Goal: Information Seeking & Learning: Learn about a topic

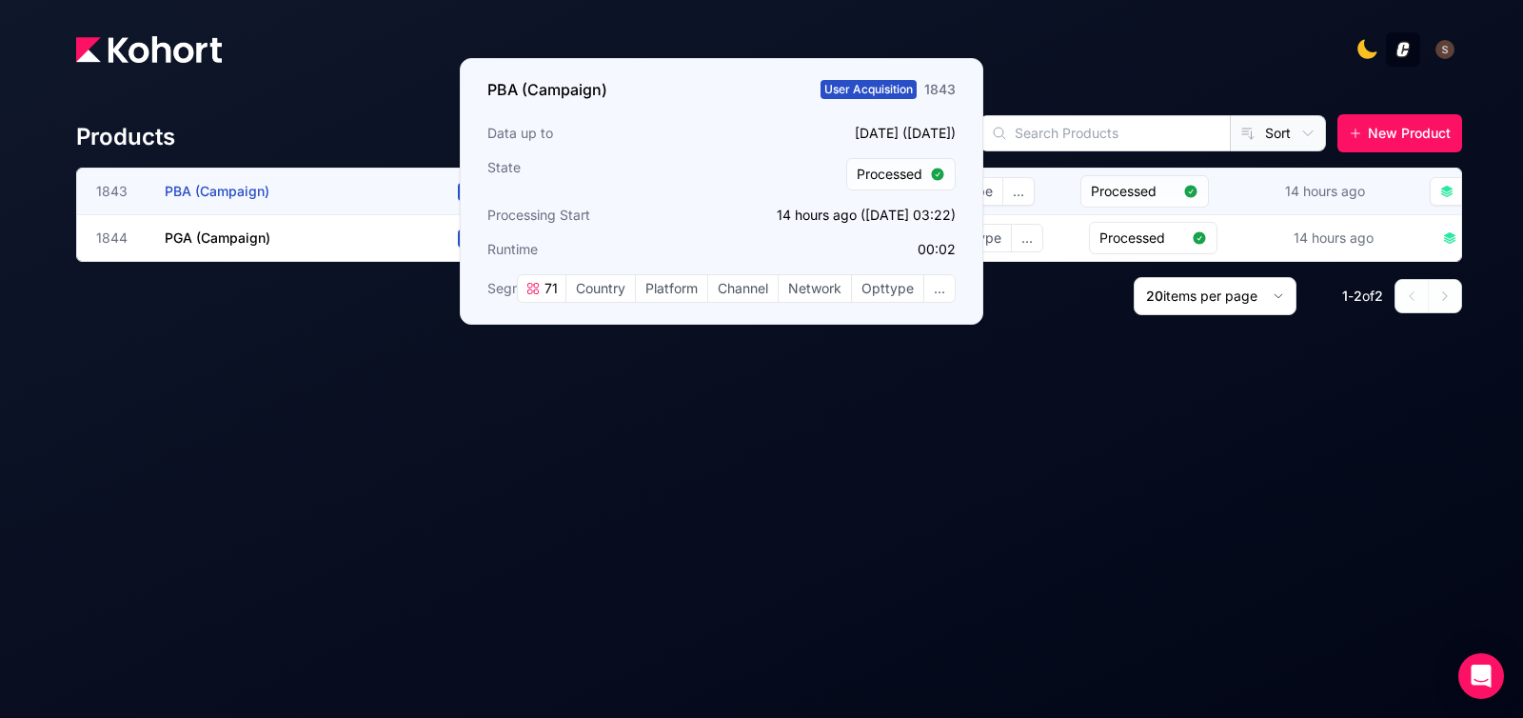
click at [223, 191] on span "PBA (Campaign)" at bounding box center [217, 191] width 105 height 16
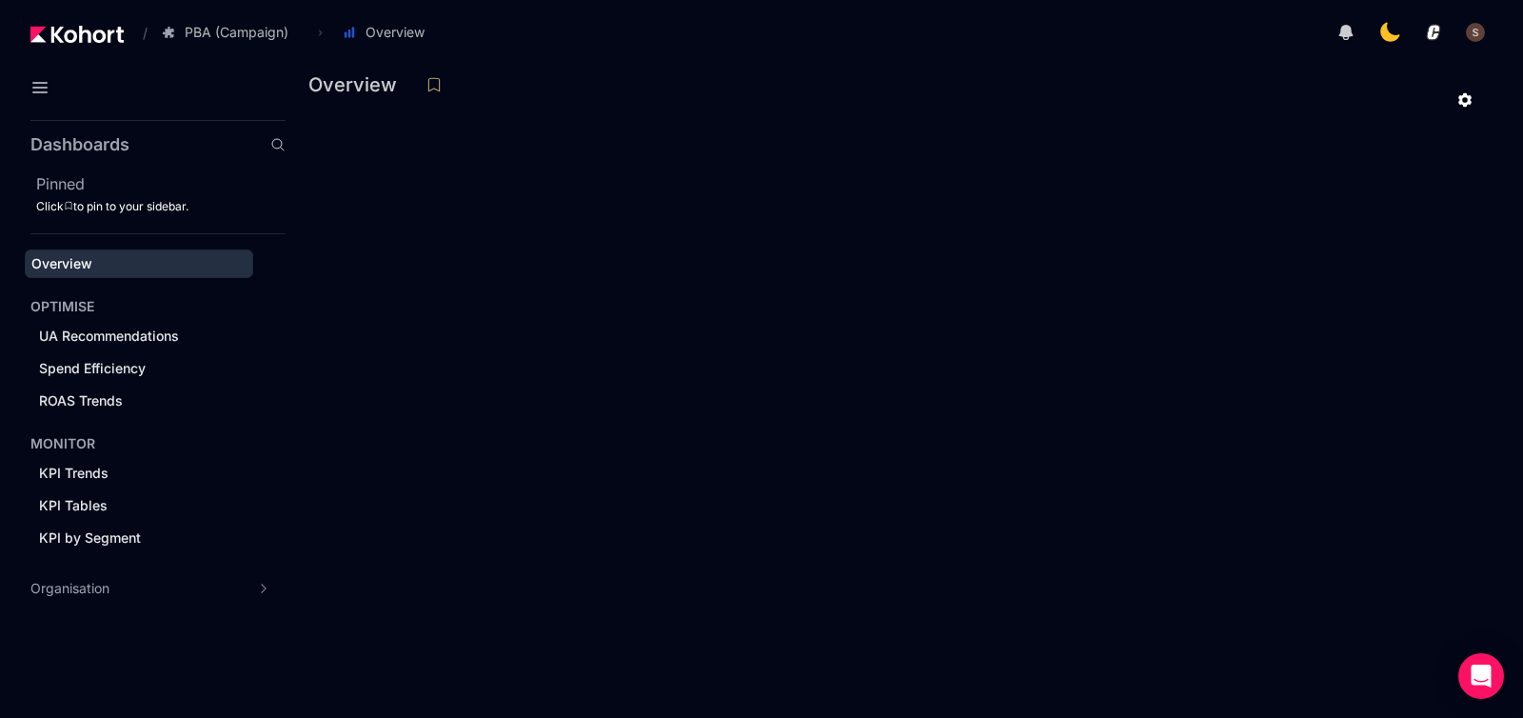
click at [632, 33] on div at bounding box center [969, 32] width 1048 height 38
click at [42, 86] on icon at bounding box center [40, 87] width 23 height 23
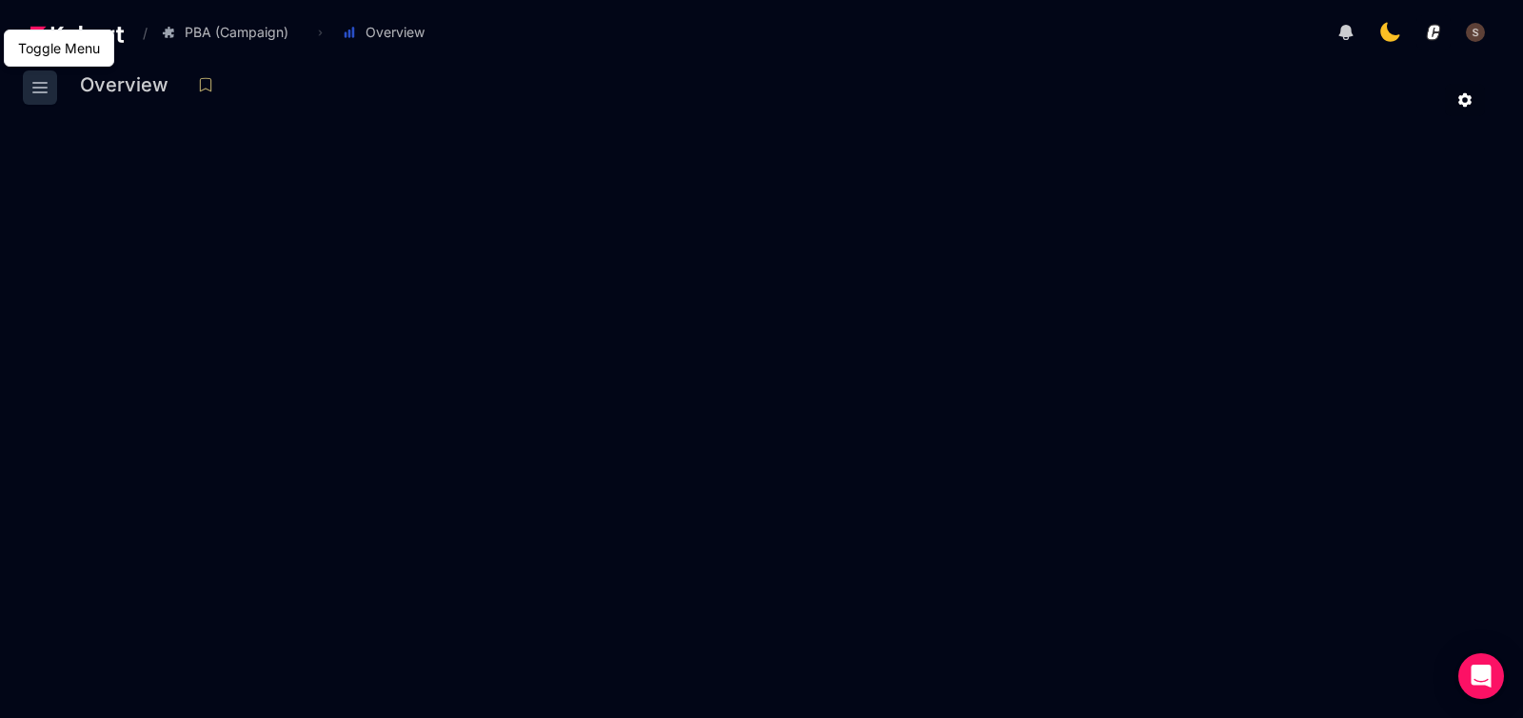
click at [42, 86] on icon at bounding box center [40, 87] width 23 height 23
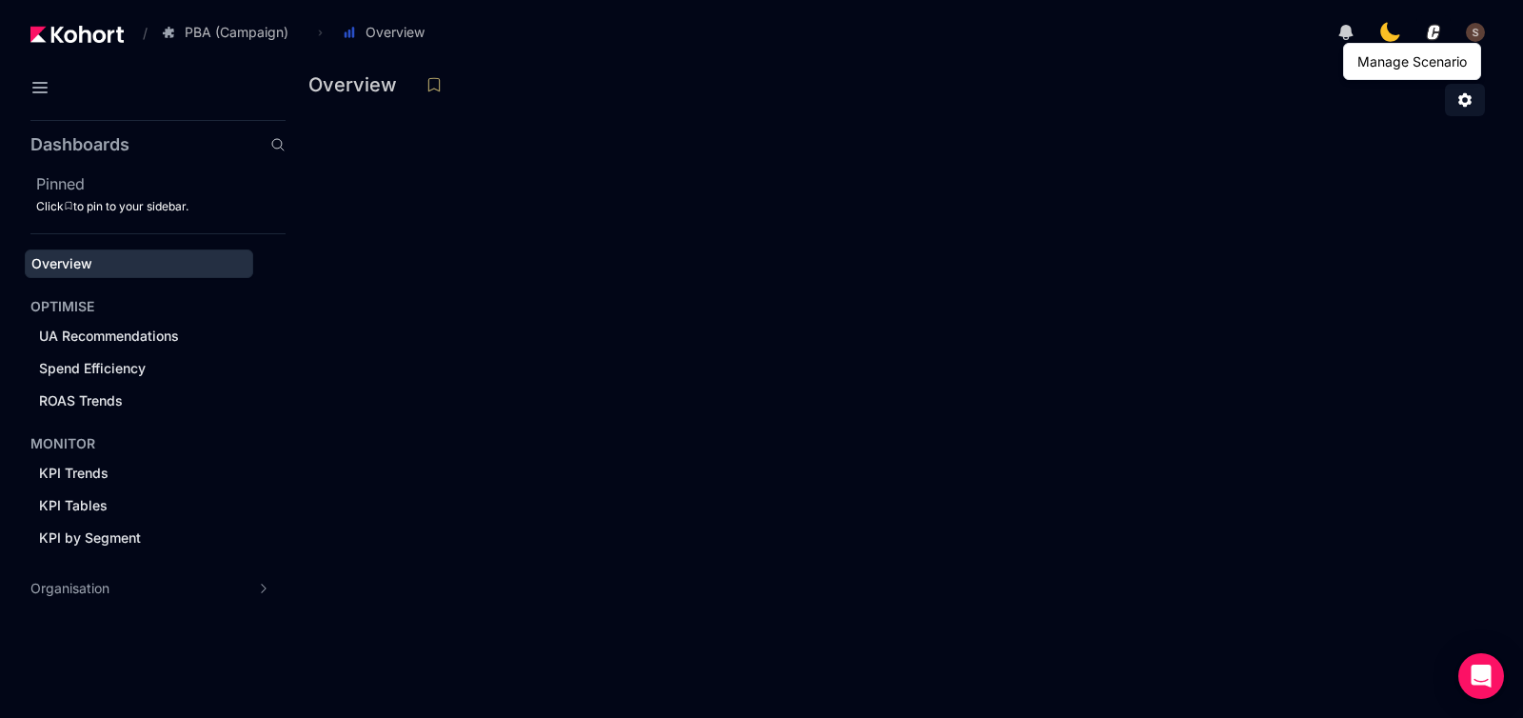
click at [1471, 103] on icon at bounding box center [1464, 100] width 13 height 14
click at [1460, 109] on link at bounding box center [1465, 100] width 40 height 32
click at [1462, 103] on icon at bounding box center [1464, 100] width 13 height 14
click at [1470, 97] on icon at bounding box center [1464, 100] width 13 height 14
click at [1470, 99] on icon at bounding box center [1464, 99] width 17 height 17
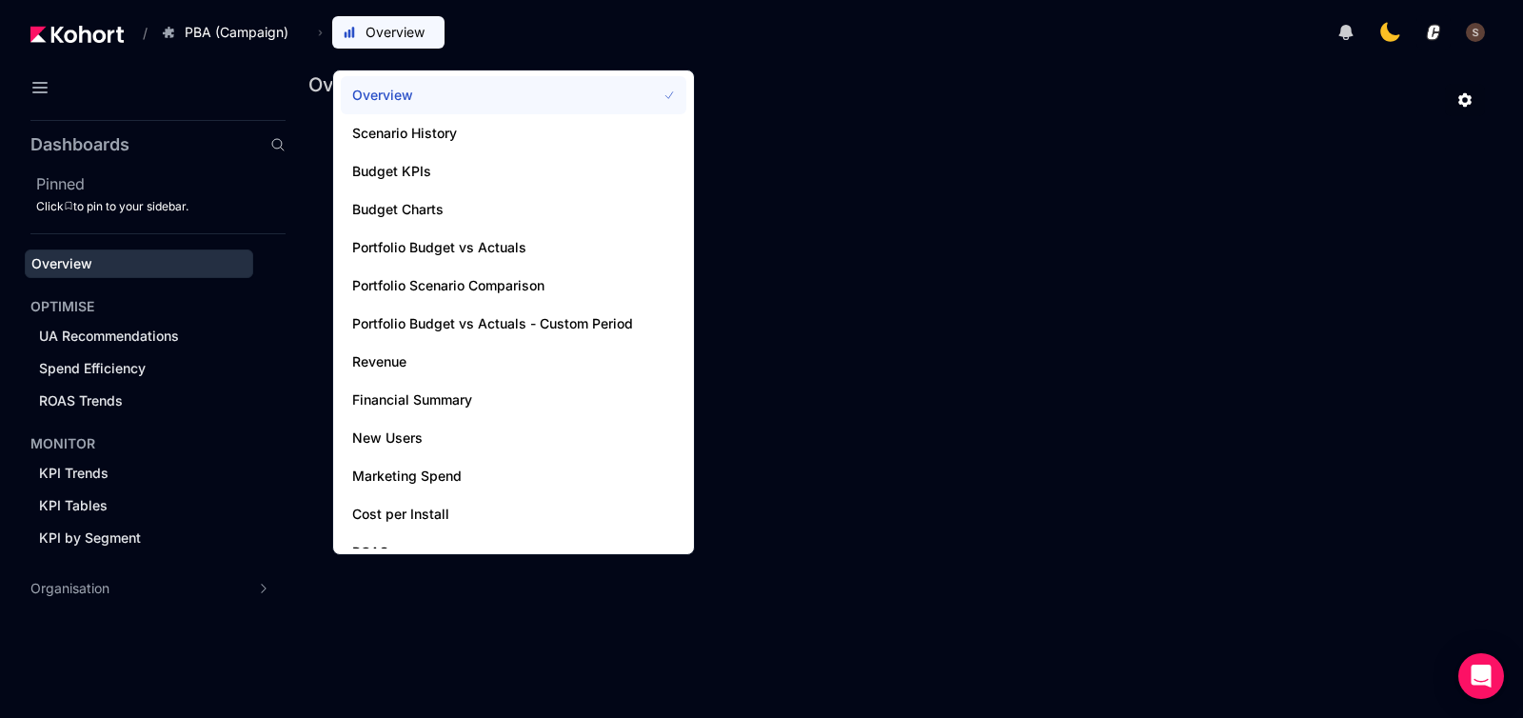
click at [405, 92] on span "Overview" at bounding box center [492, 95] width 281 height 19
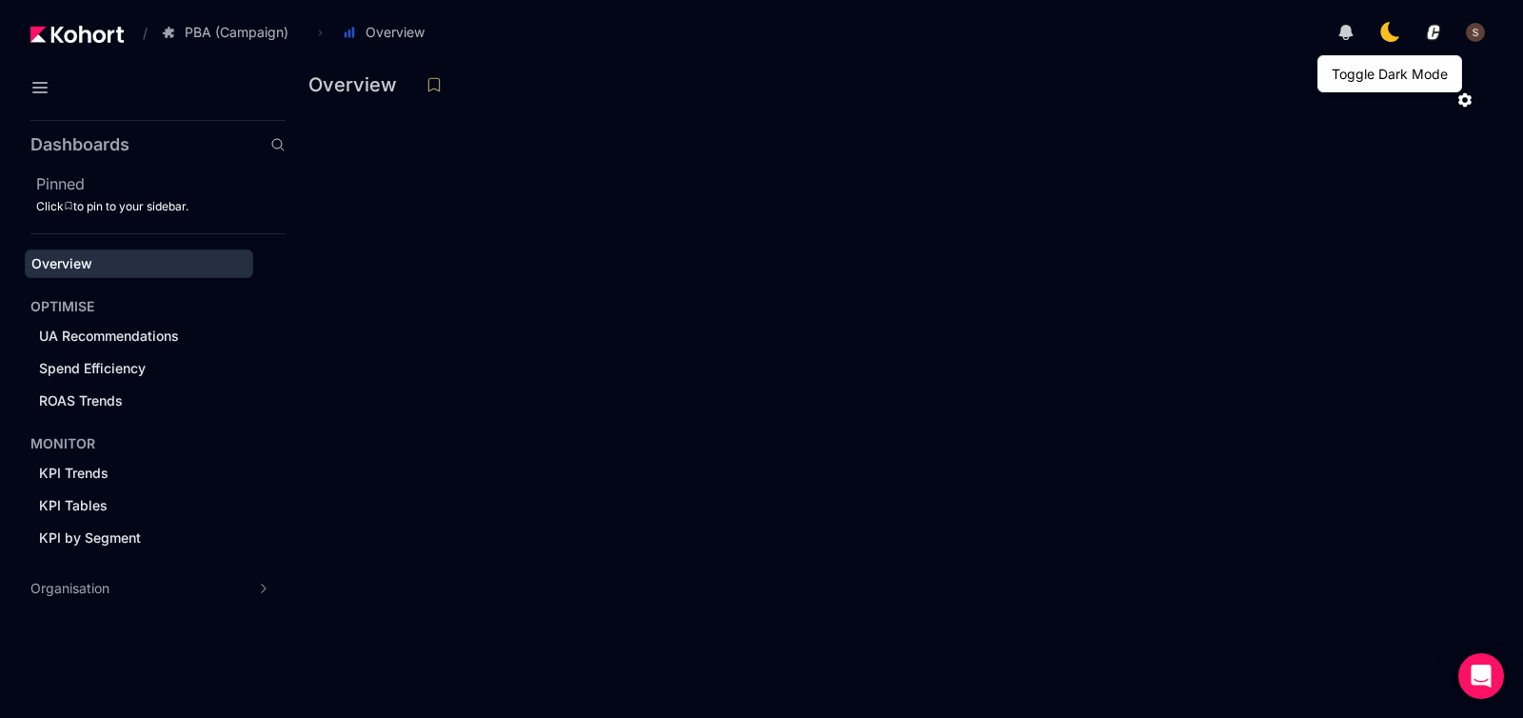
click at [1389, 39] on icon at bounding box center [1389, 32] width 23 height 23
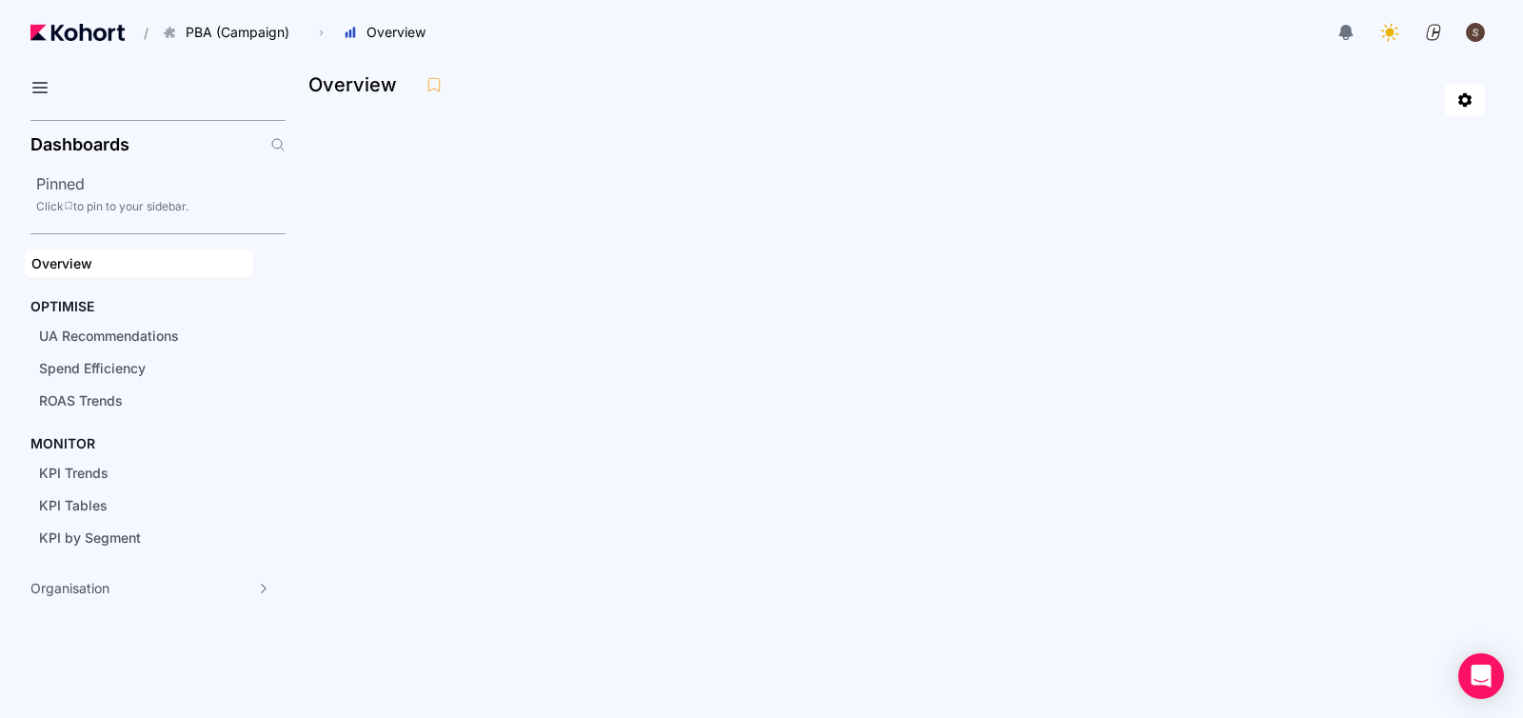
click at [1476, 33] on div "button" at bounding box center [1475, 32] width 21 height 21
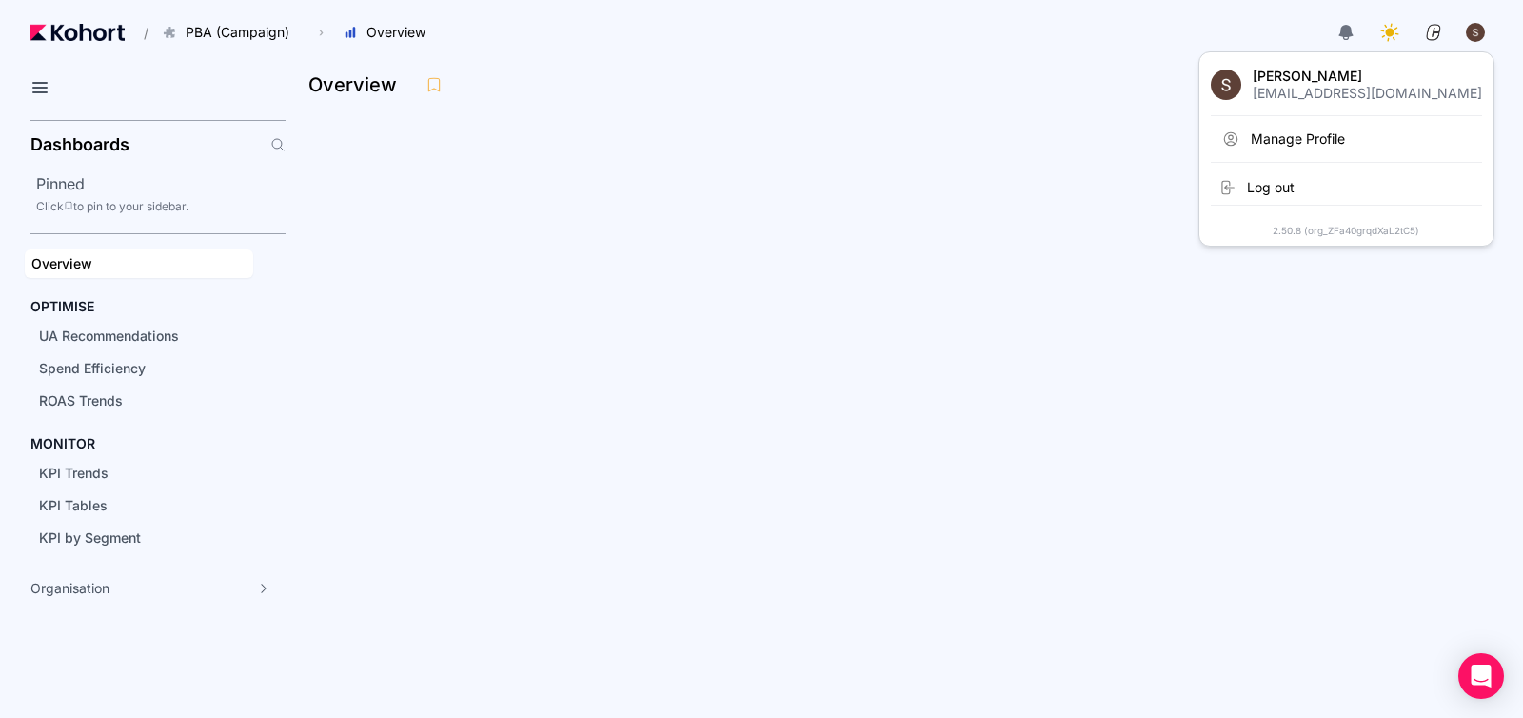
click at [1113, 54] on header "/ PBA (Campaign) Go to products list PBA (Campaign) PGA (Campaign) › Overview O…" at bounding box center [761, 35] width 1523 height 70
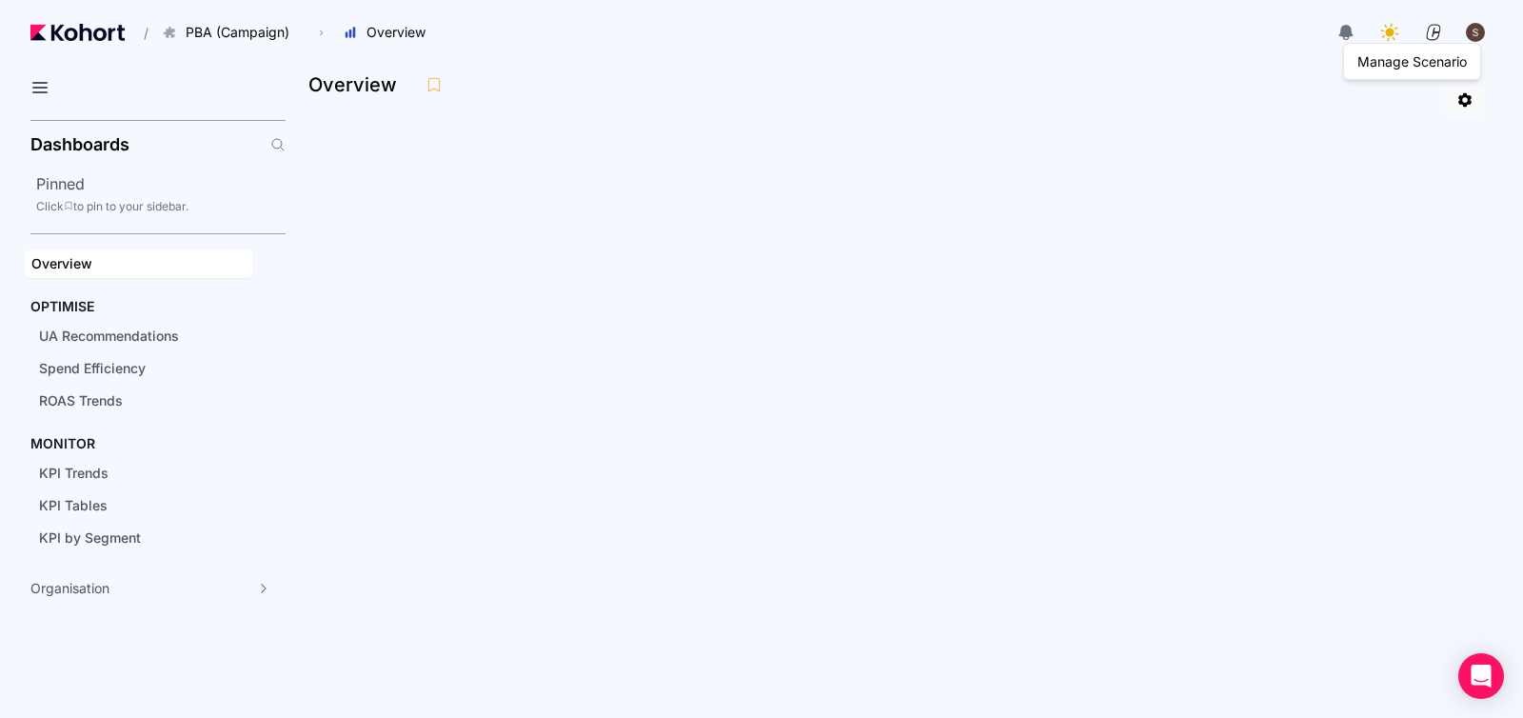
click at [1469, 103] on icon at bounding box center [1464, 100] width 13 height 14
click at [42, 82] on icon at bounding box center [40, 87] width 23 height 23
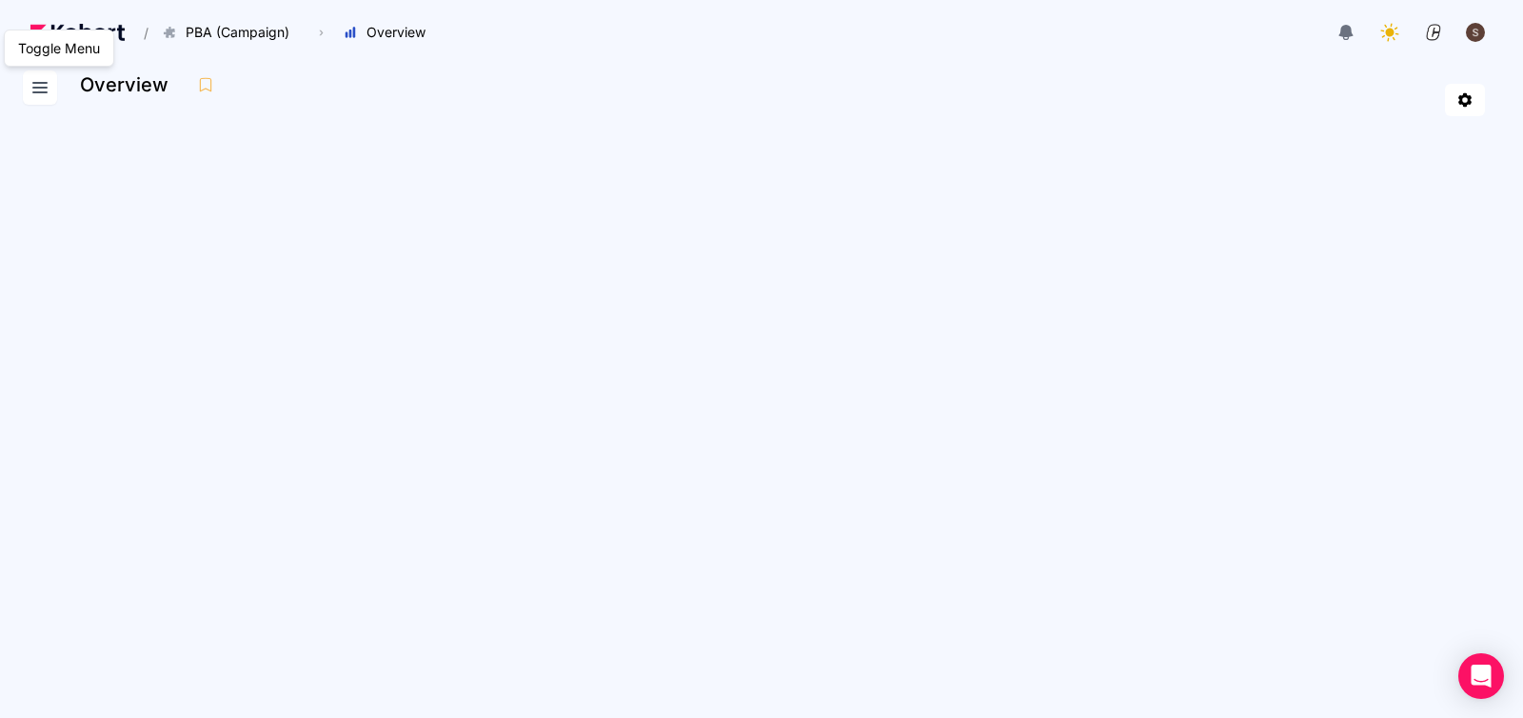
click at [42, 82] on icon at bounding box center [40, 87] width 23 height 23
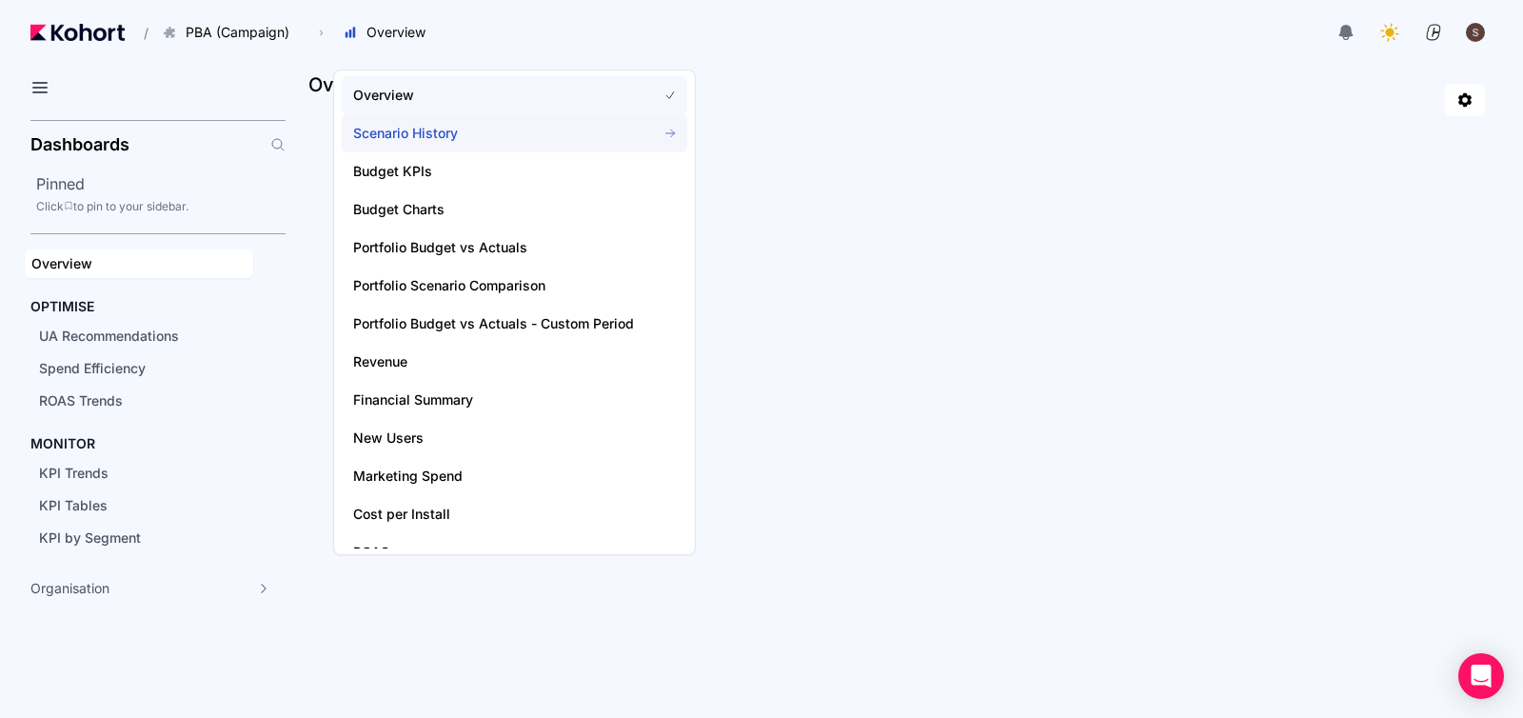
click at [425, 141] on span "Scenario History" at bounding box center [493, 133] width 281 height 19
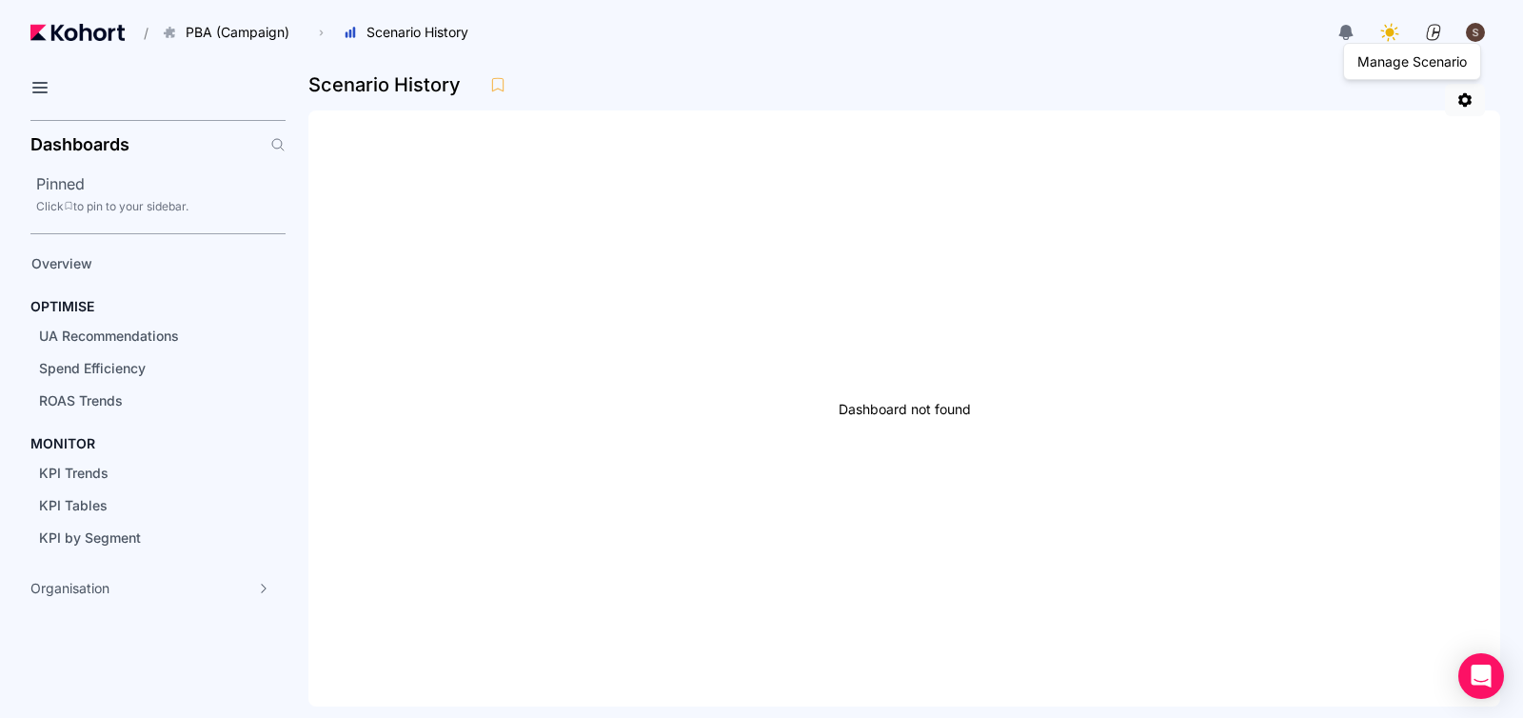
click at [1457, 97] on icon at bounding box center [1464, 99] width 17 height 17
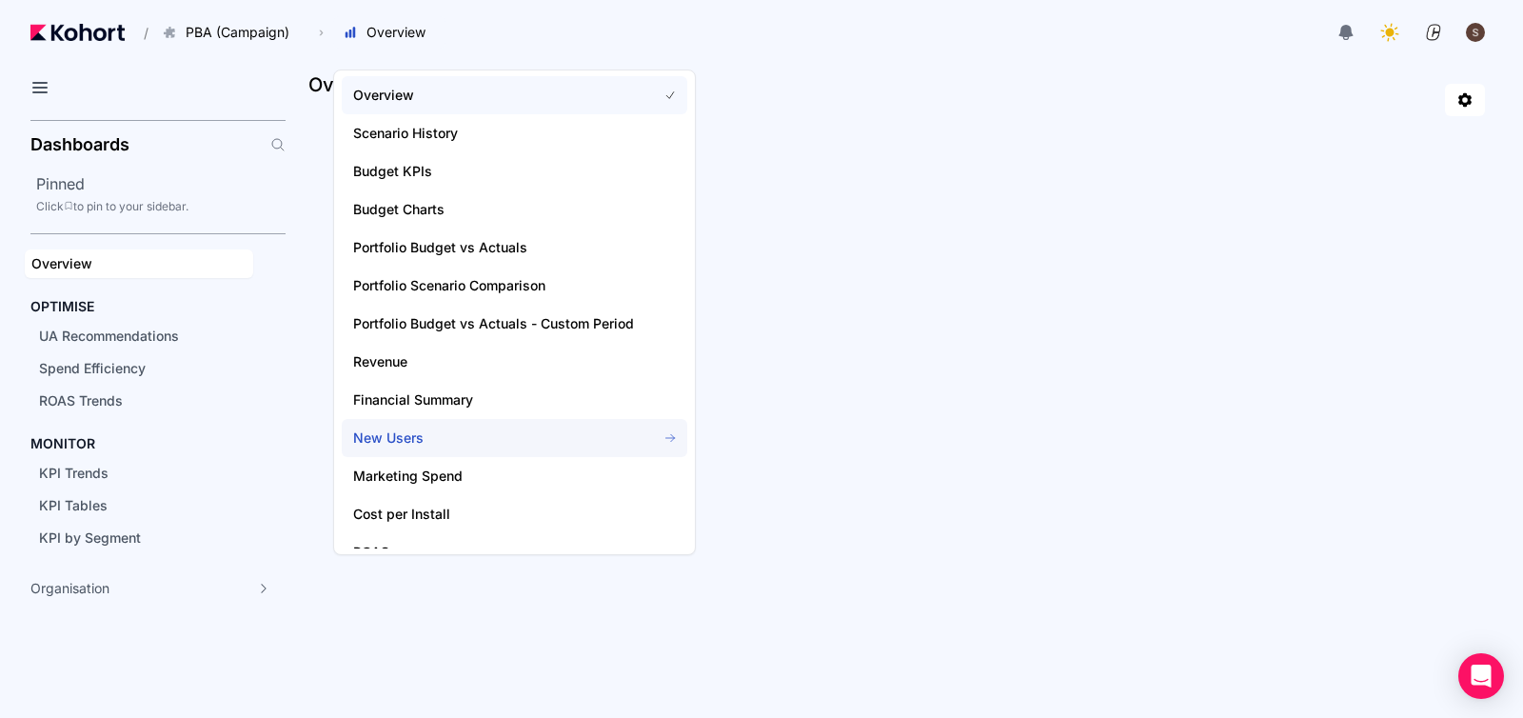
click at [406, 439] on span "New Users" at bounding box center [493, 437] width 281 height 19
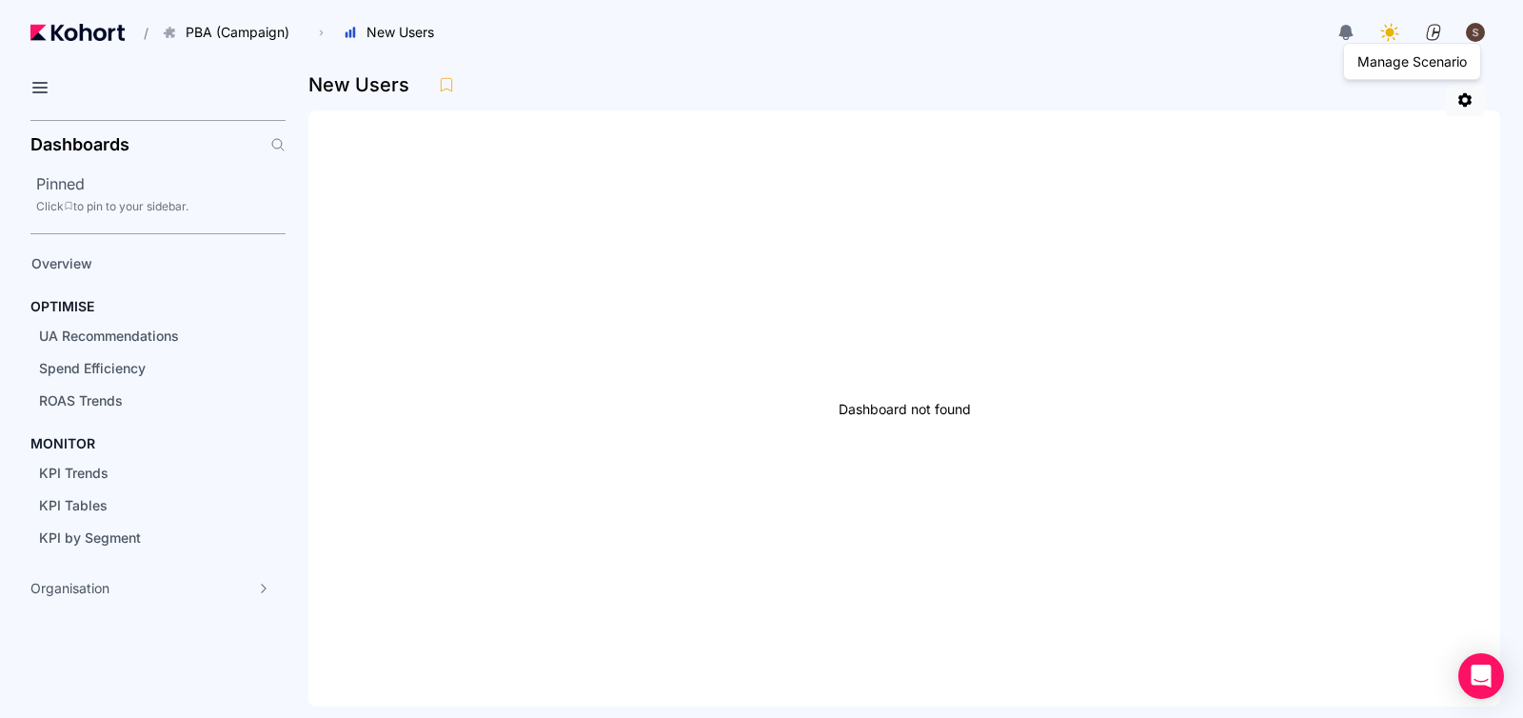
click at [1471, 104] on icon at bounding box center [1464, 99] width 17 height 17
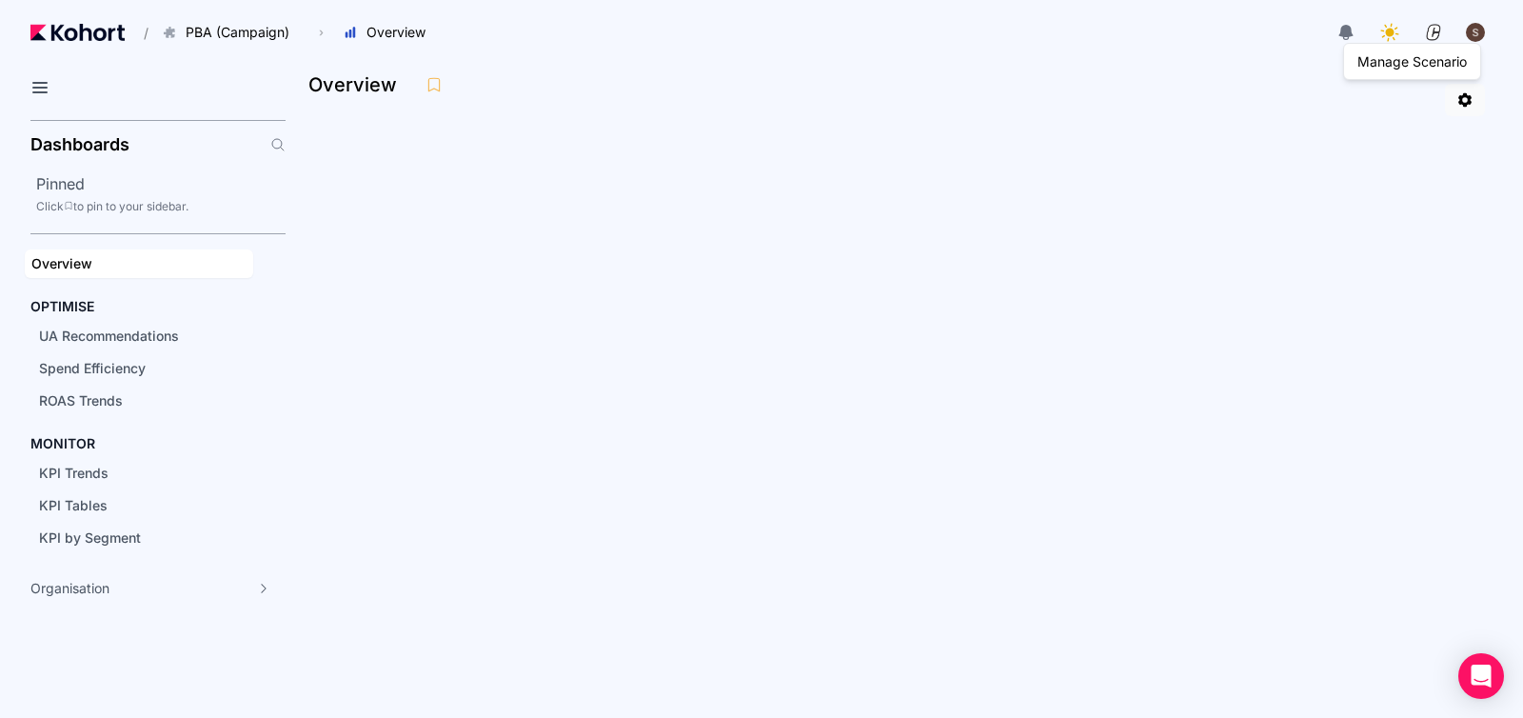
click at [1471, 96] on icon at bounding box center [1464, 99] width 17 height 17
click at [1467, 109] on link at bounding box center [1465, 100] width 40 height 32
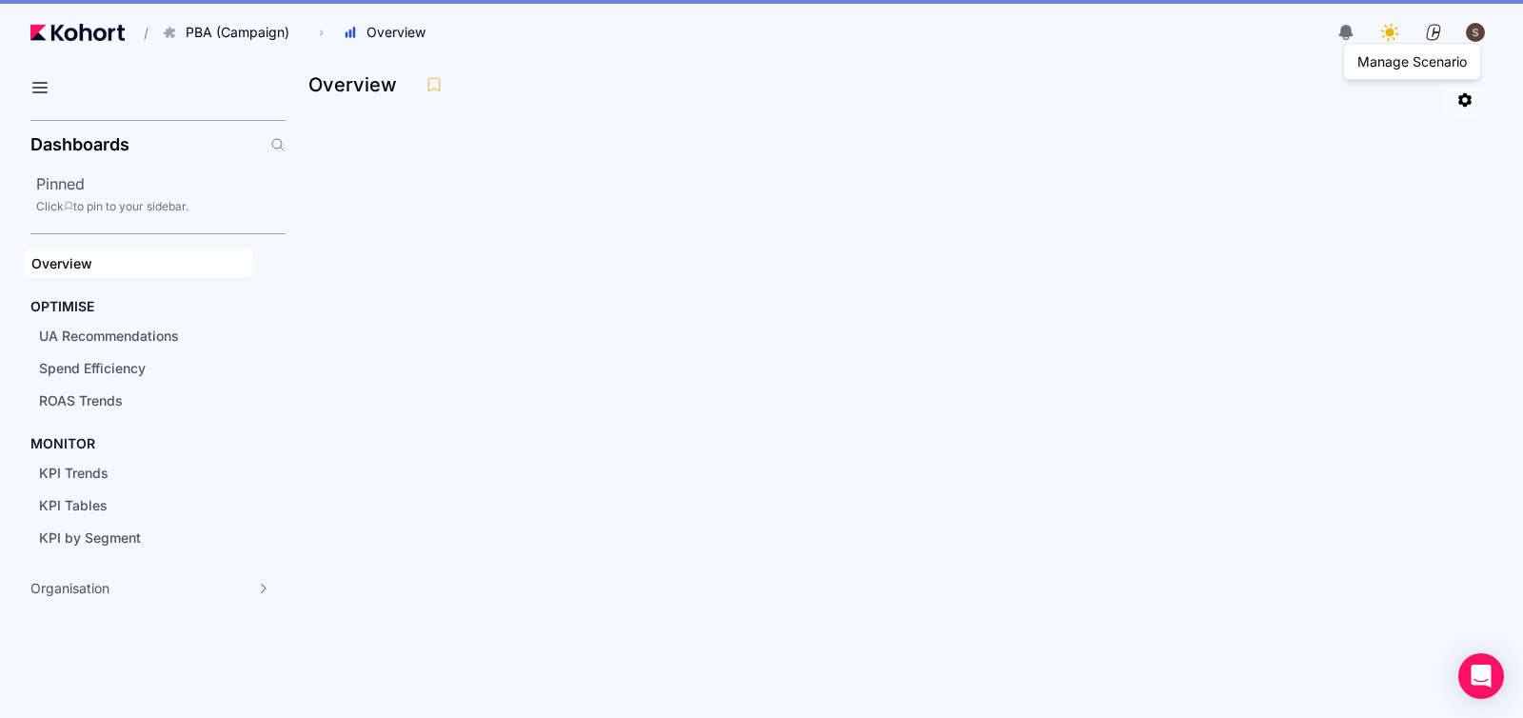
click at [1467, 109] on link at bounding box center [1465, 100] width 40 height 32
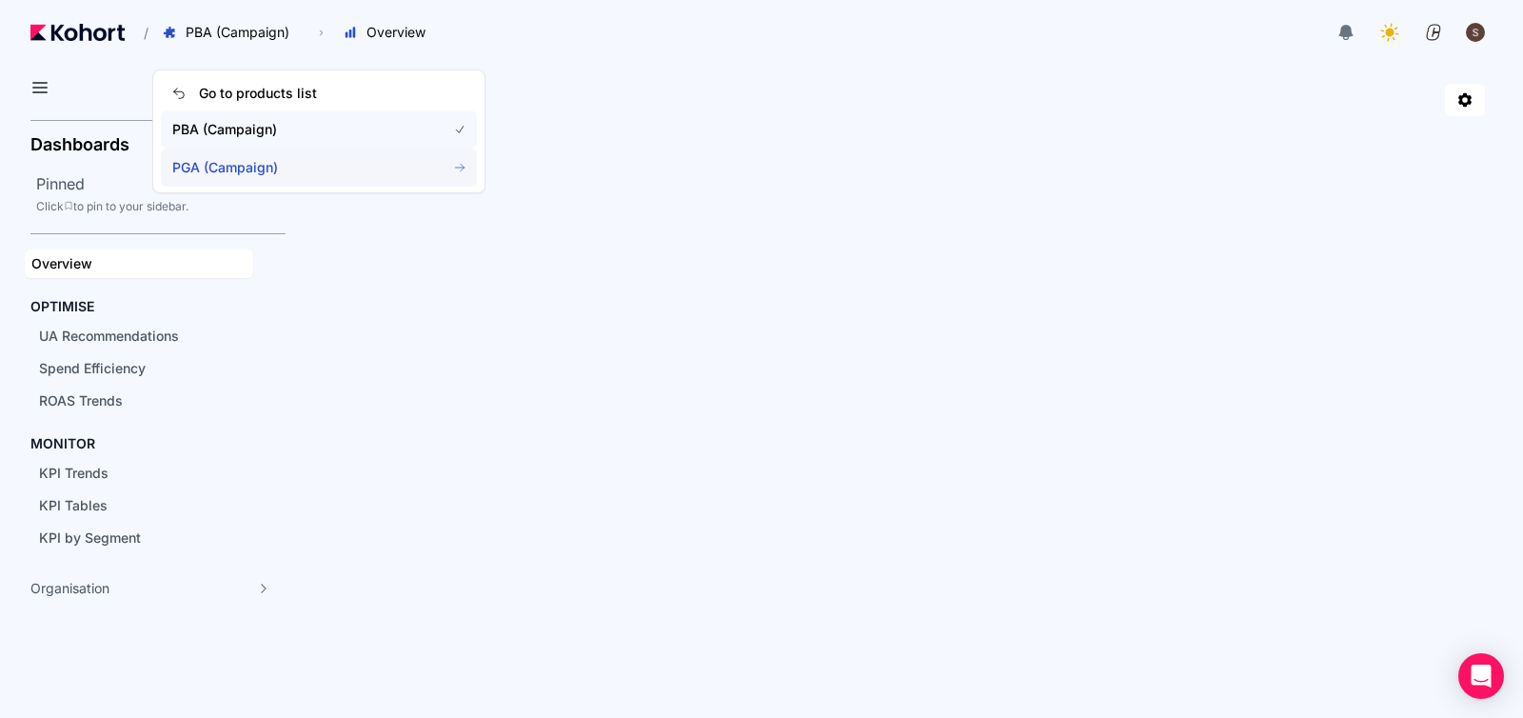
click at [224, 170] on span "PGA (Campaign)" at bounding box center [297, 167] width 251 height 19
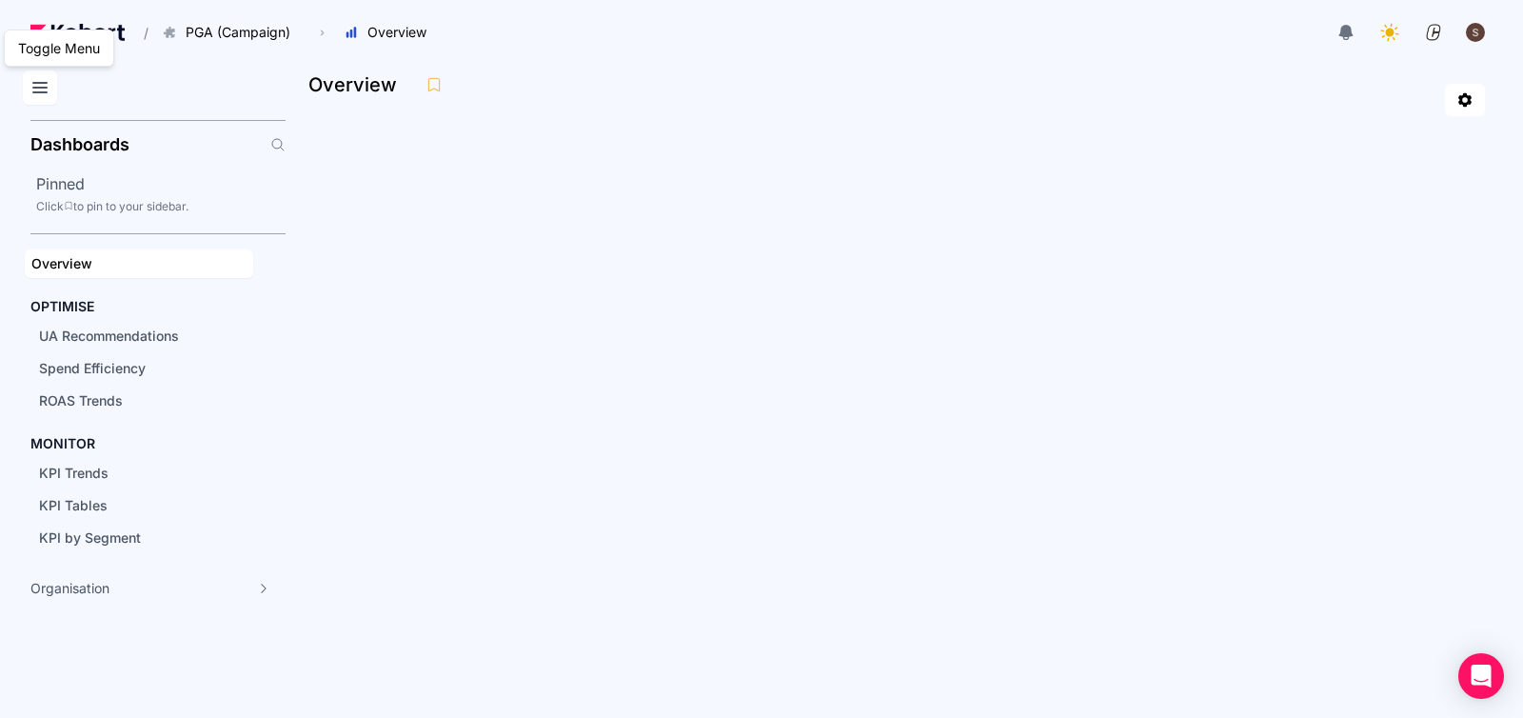
click at [37, 94] on icon at bounding box center [40, 87] width 23 height 23
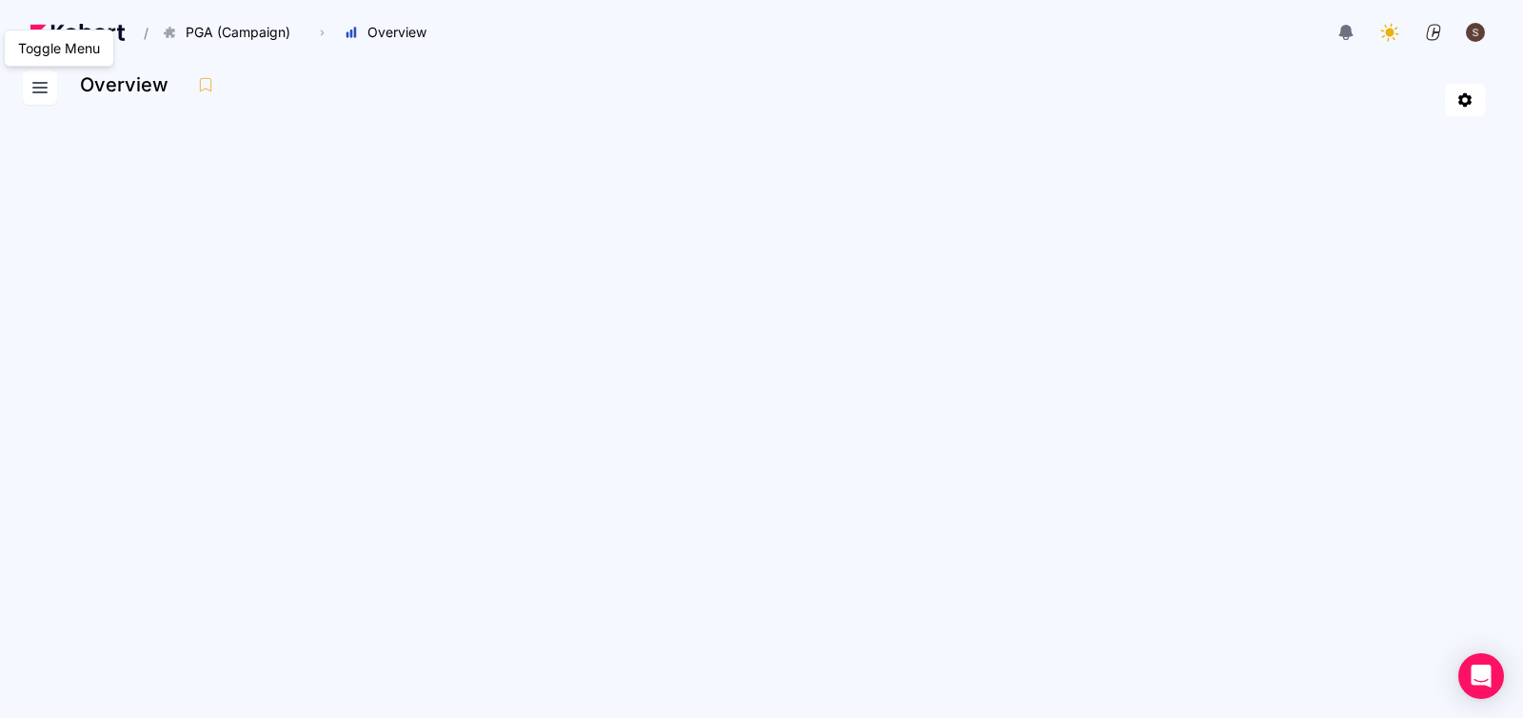
click at [37, 94] on icon at bounding box center [40, 87] width 23 height 23
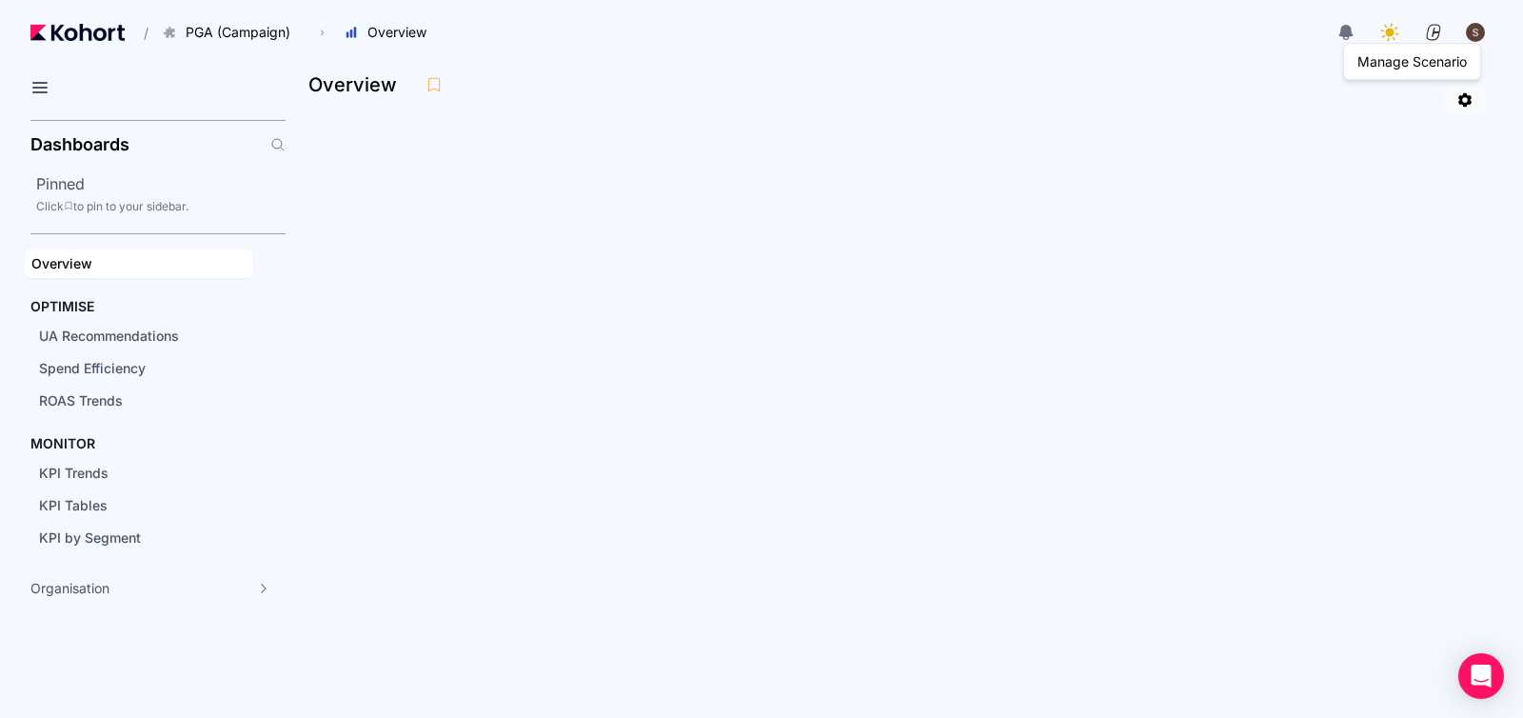
click at [1465, 108] on icon at bounding box center [1464, 99] width 17 height 17
click at [1474, 100] on link at bounding box center [1465, 100] width 40 height 32
click at [1461, 95] on icon at bounding box center [1464, 99] width 17 height 17
click at [149, 345] on div "UA Recommendations" at bounding box center [143, 336] width 208 height 19
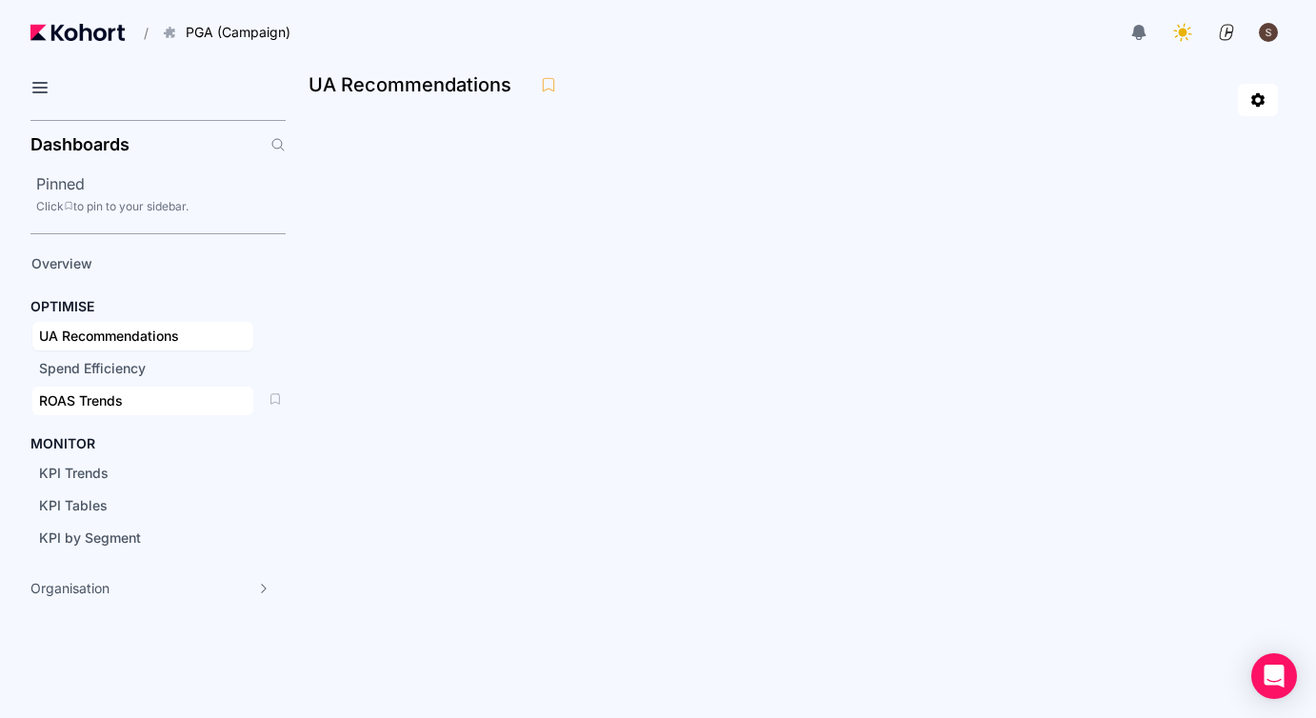
click at [124, 400] on div "ROAS Trends" at bounding box center [143, 400] width 208 height 19
click at [1257, 98] on icon at bounding box center [1257, 99] width 17 height 17
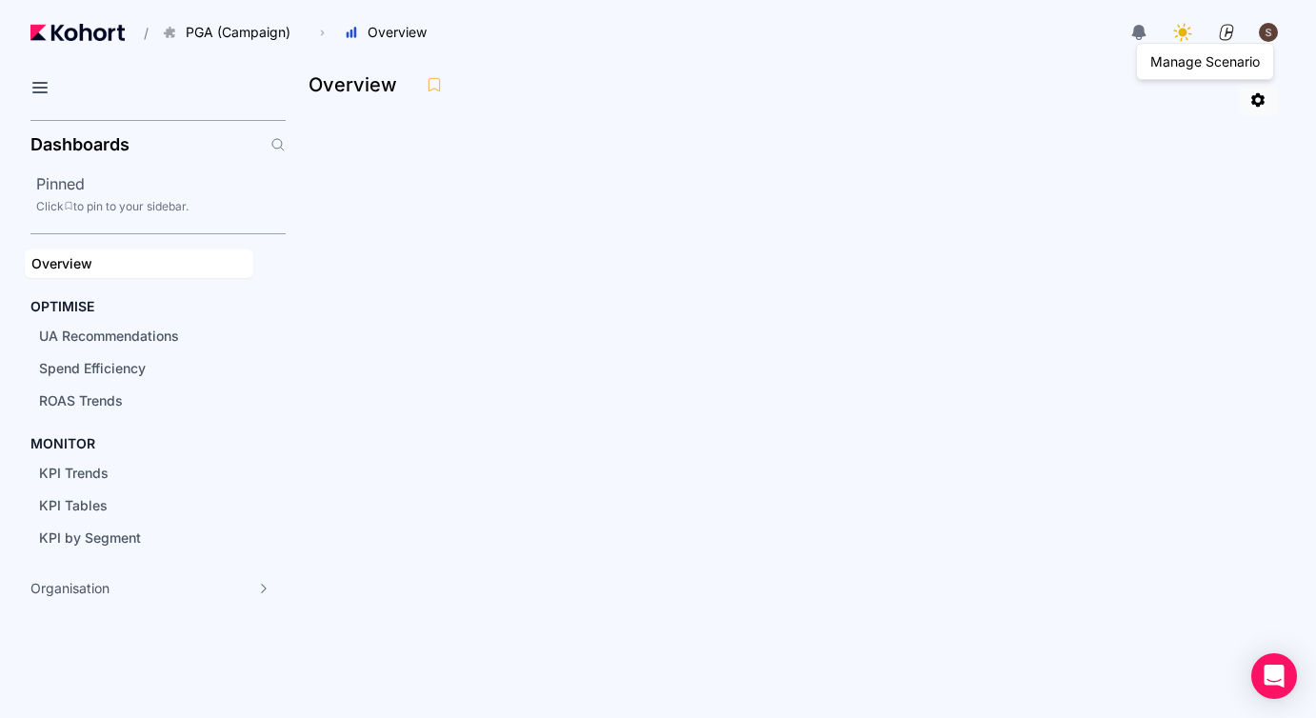
click at [1257, 98] on icon at bounding box center [1257, 99] width 17 height 17
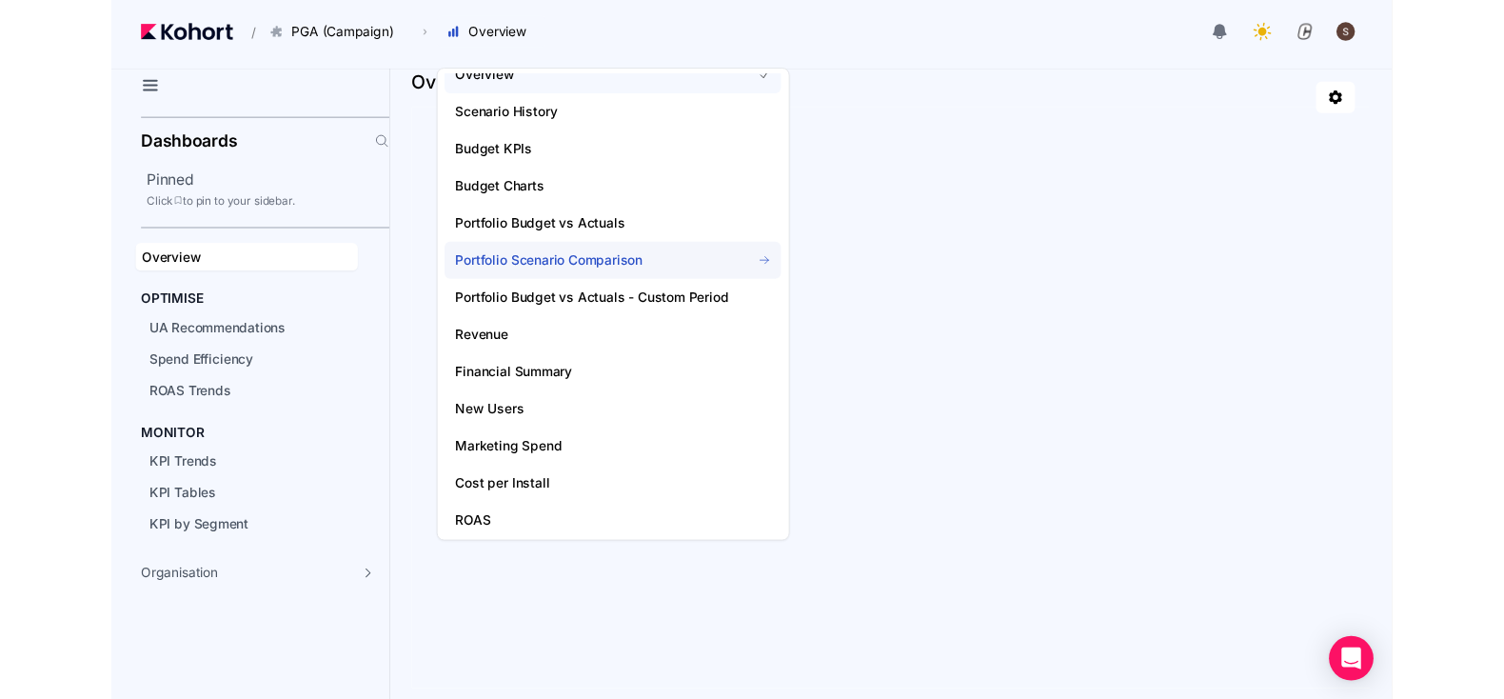
scroll to position [21, 0]
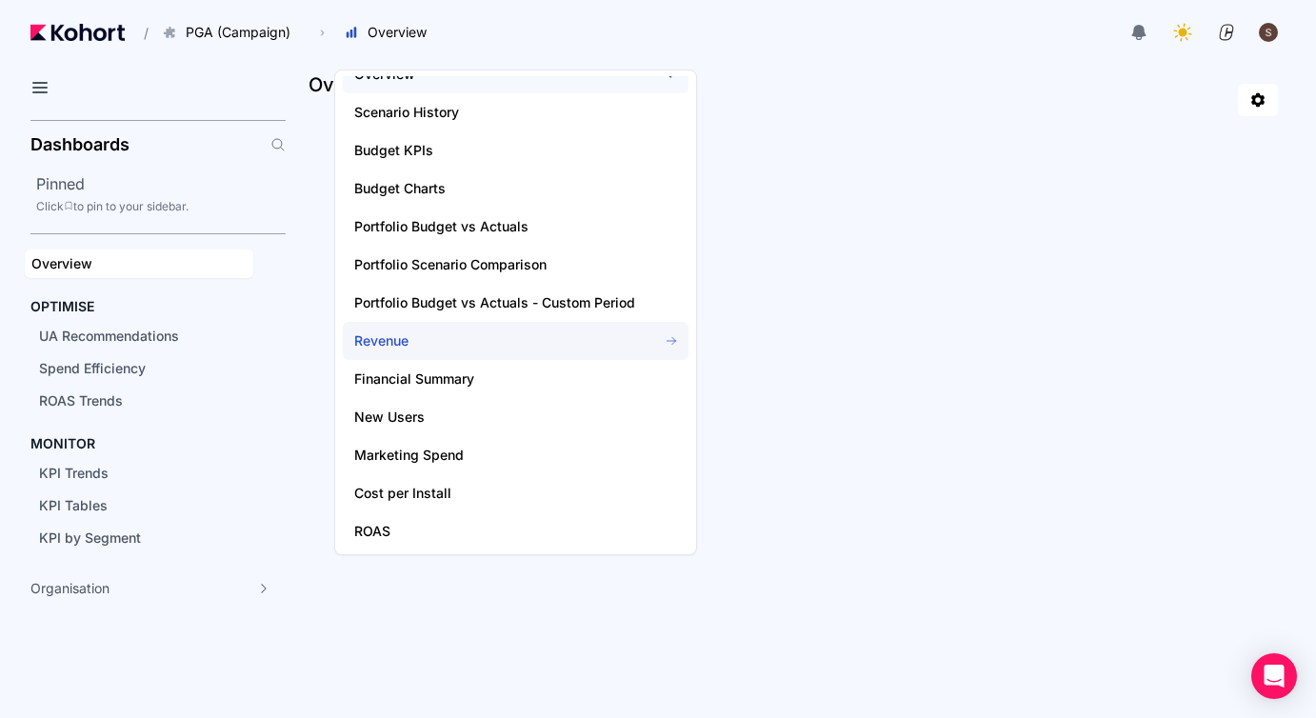
click at [462, 346] on span "Revenue" at bounding box center [494, 340] width 281 height 19
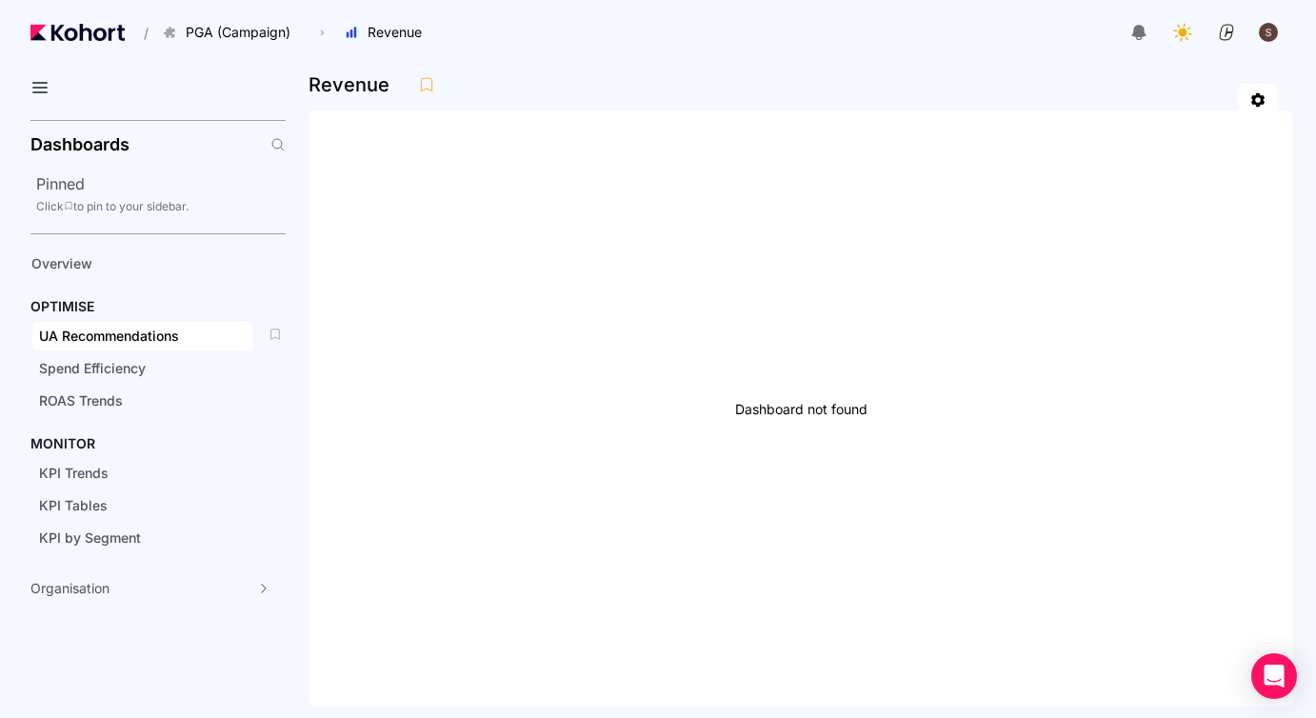
click at [175, 337] on span "UA Recommendations" at bounding box center [109, 335] width 140 height 16
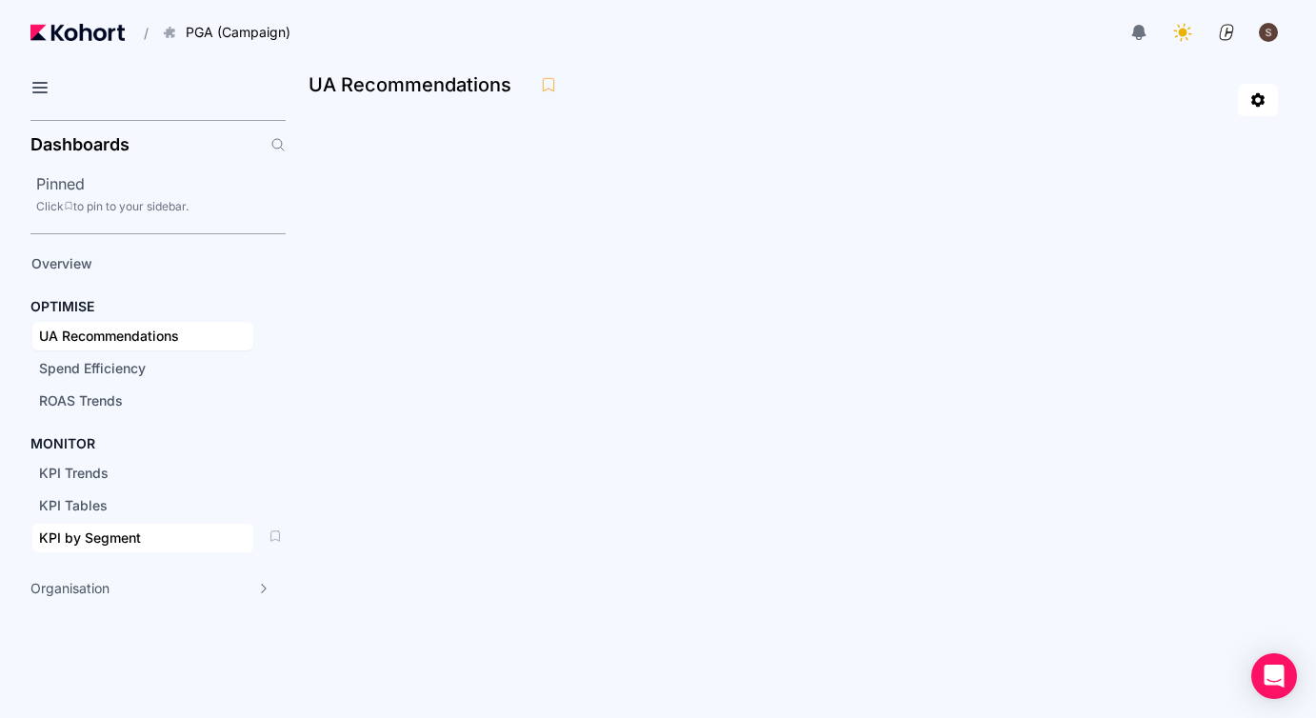
click at [106, 542] on span "KPI by Segment" at bounding box center [90, 537] width 102 height 16
click at [1270, 38] on div "button" at bounding box center [1267, 32] width 21 height 21
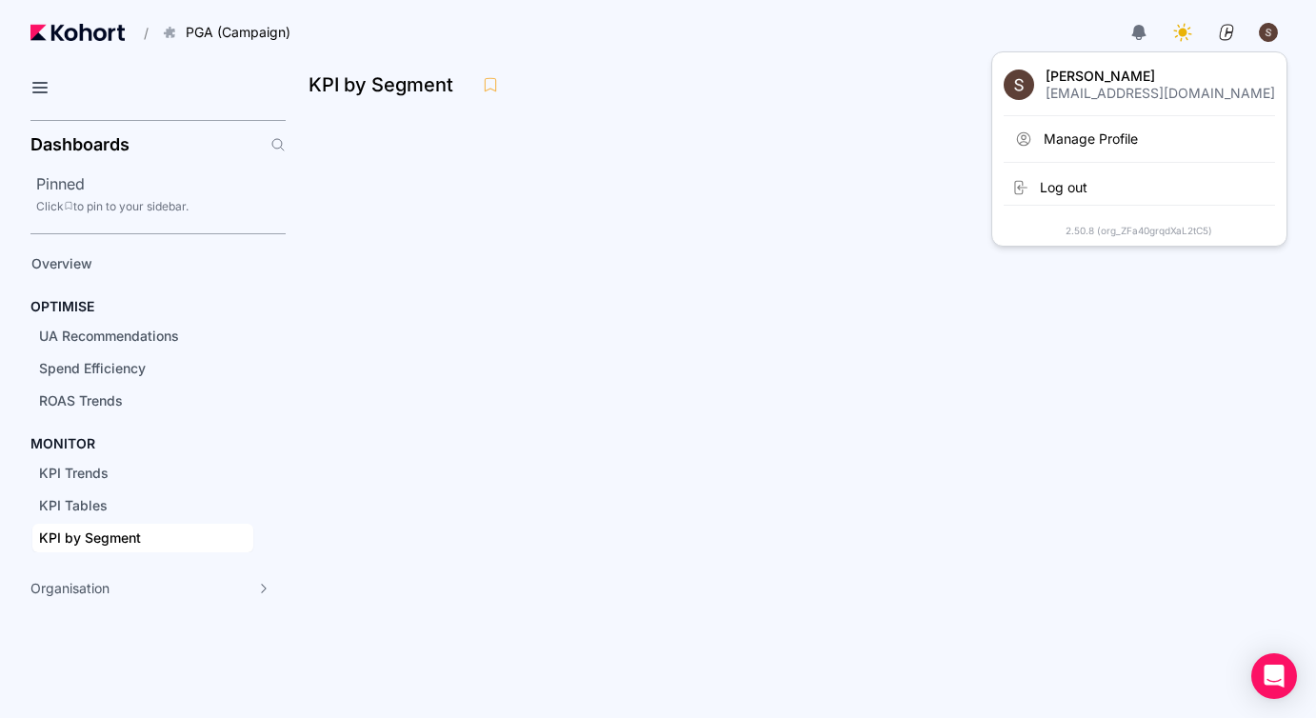
click at [1270, 38] on div "button" at bounding box center [1267, 32] width 21 height 21
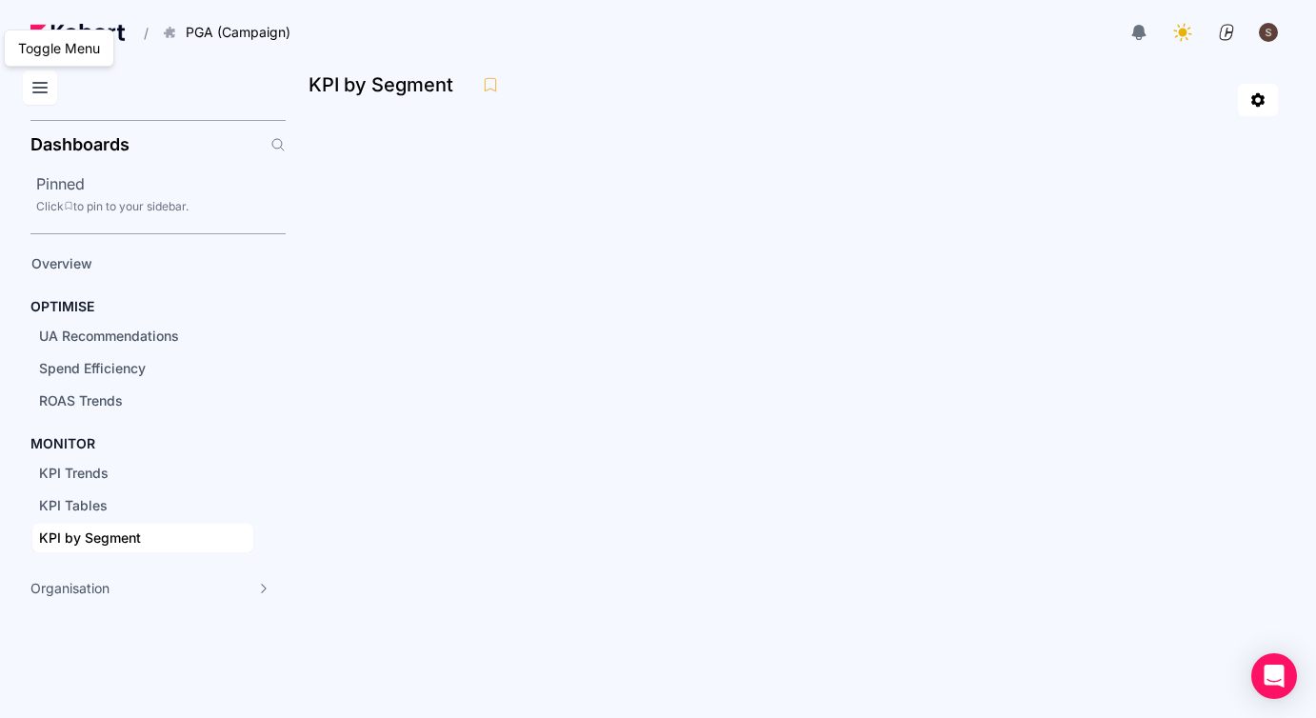
click at [34, 85] on icon at bounding box center [40, 87] width 23 height 23
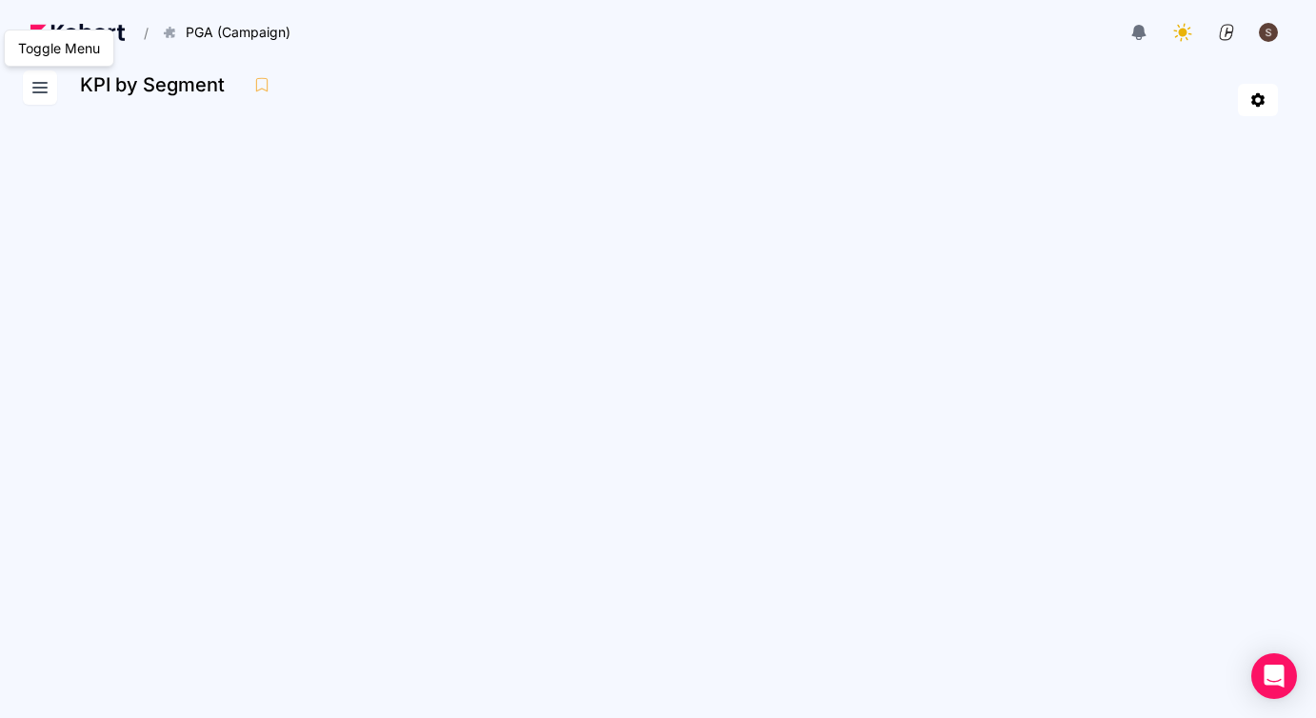
click at [34, 85] on icon at bounding box center [40, 87] width 23 height 23
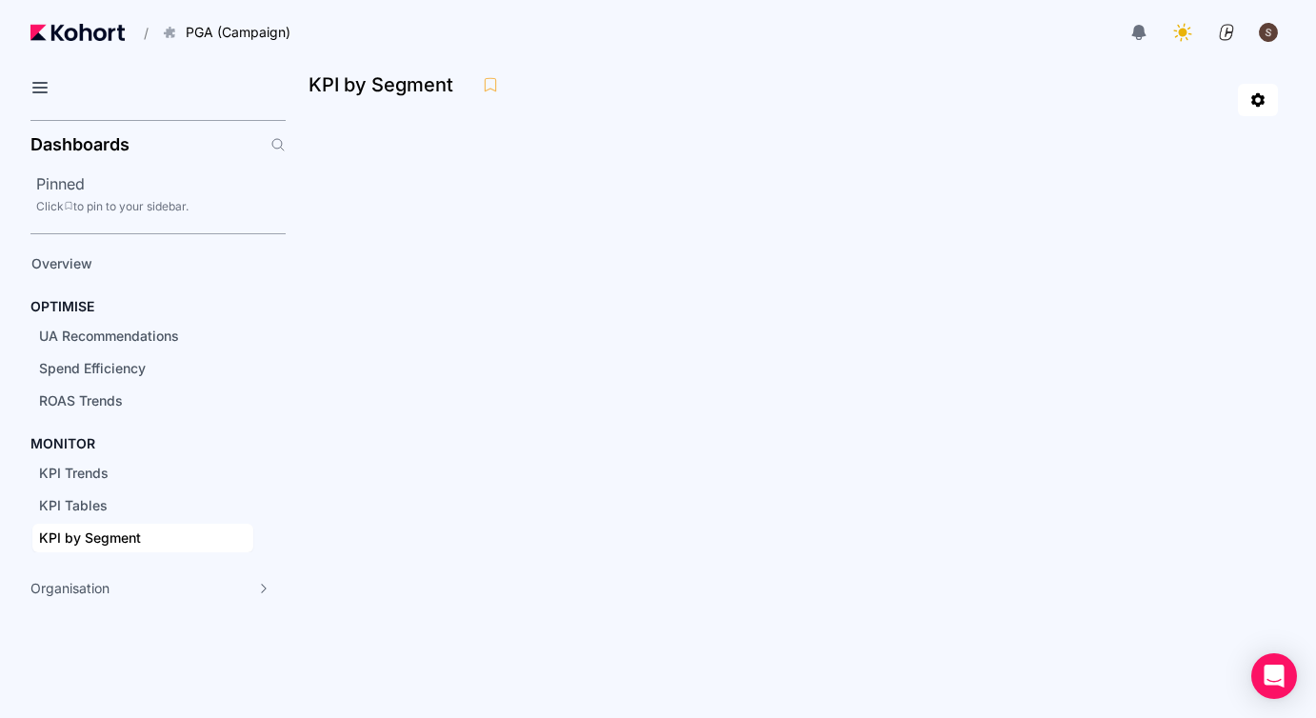
click at [1273, 31] on div "button" at bounding box center [1267, 32] width 21 height 21
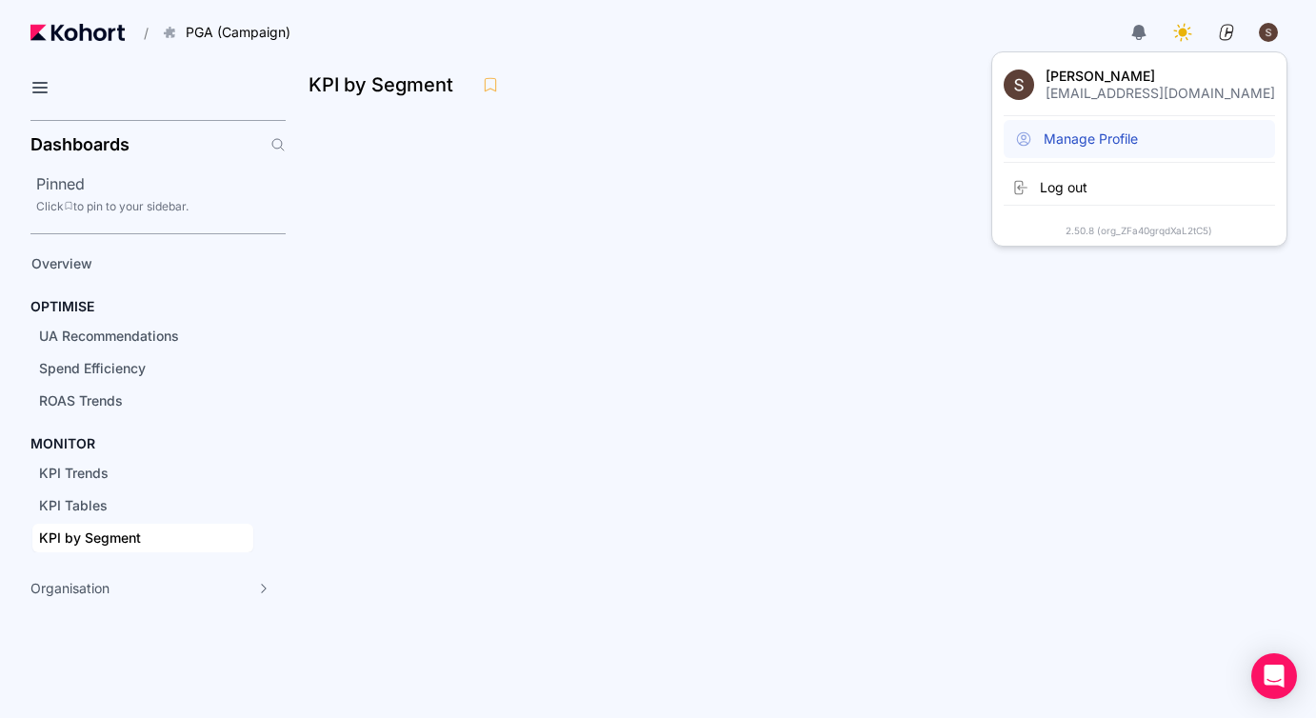
click at [1138, 140] on span "Manage Profile" at bounding box center [1090, 138] width 94 height 19
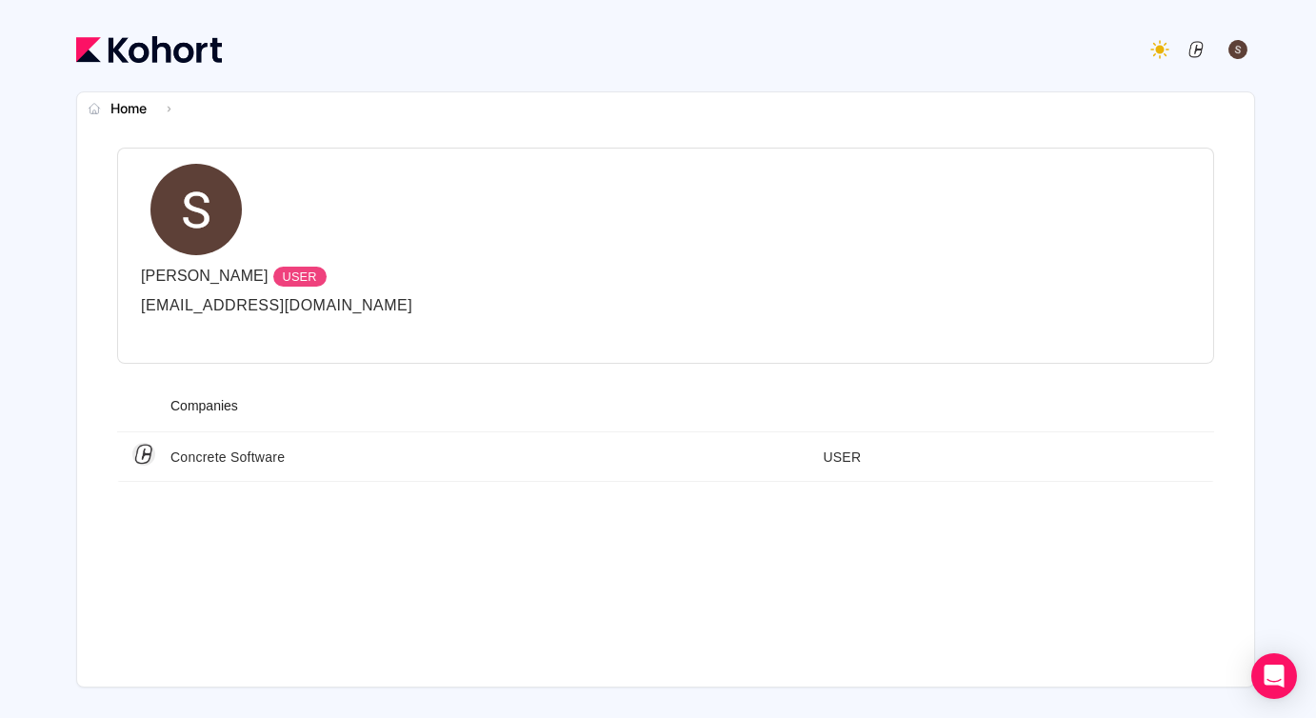
click at [1231, 48] on div "button" at bounding box center [1237, 49] width 21 height 21
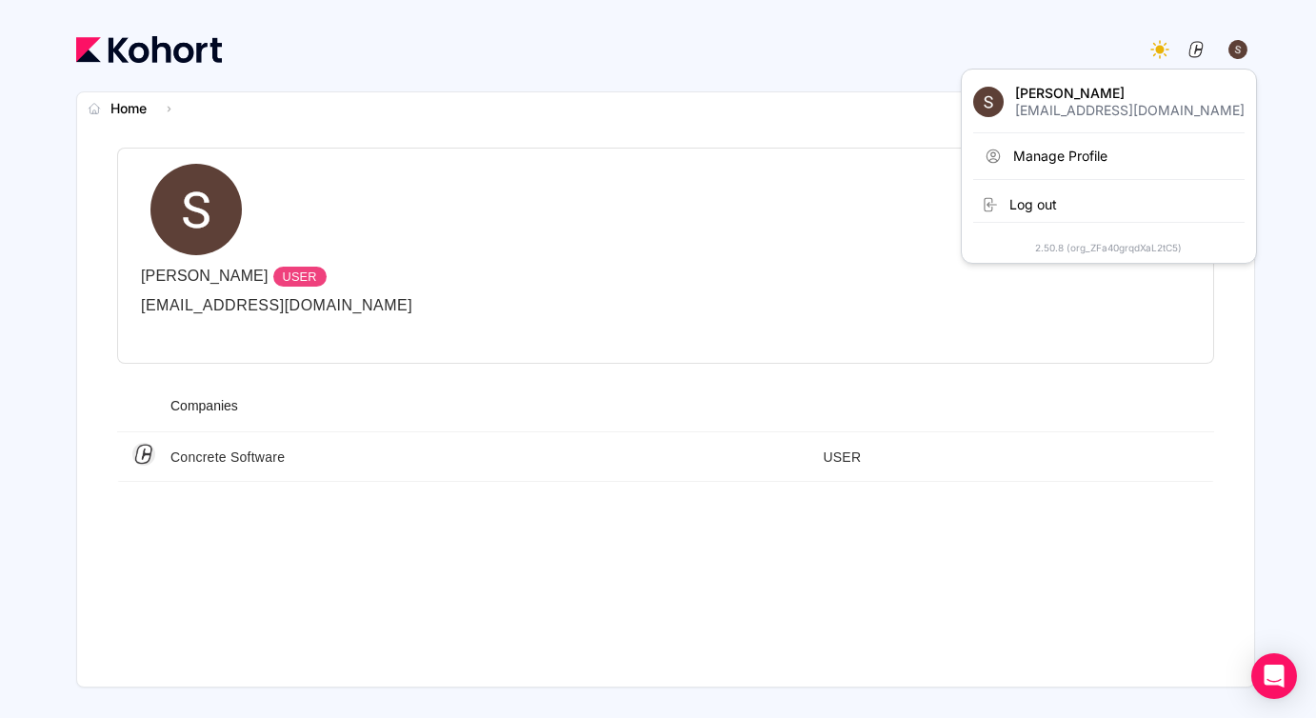
click at [1231, 48] on div "button" at bounding box center [1237, 49] width 21 height 21
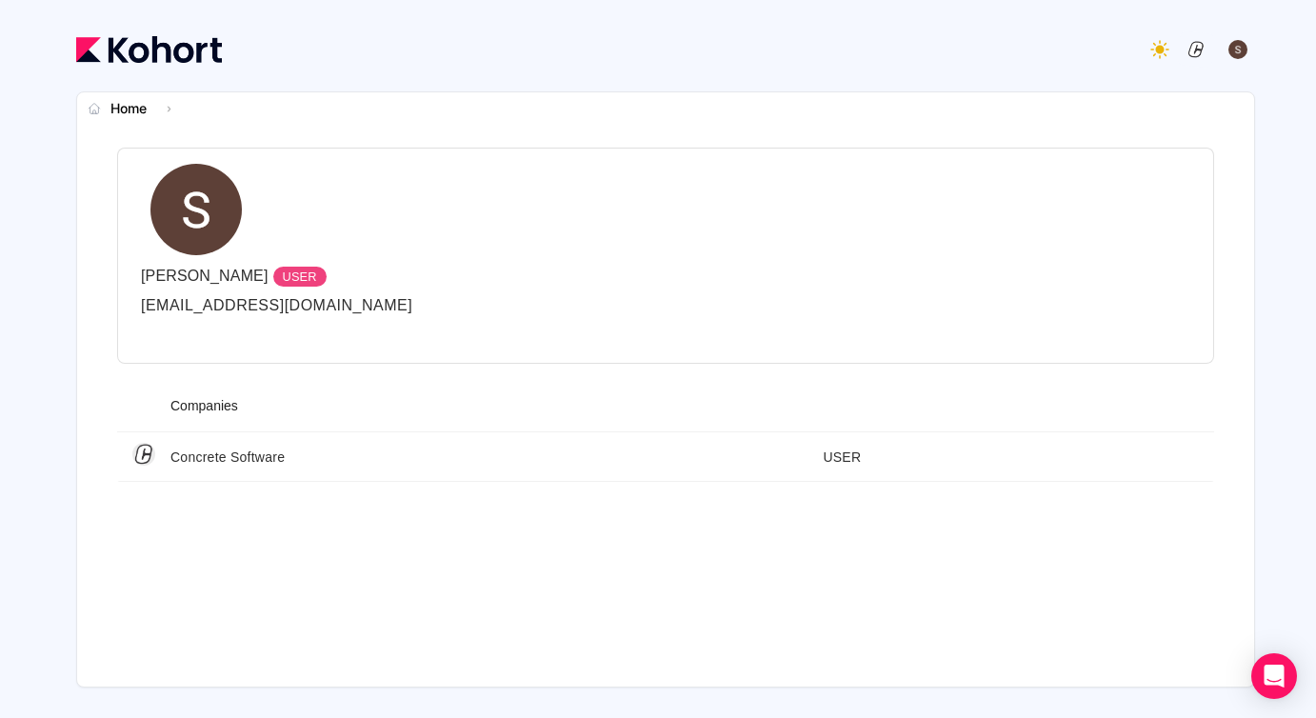
click at [1197, 47] on img "button" at bounding box center [1195, 49] width 21 height 21
click at [709, 49] on div at bounding box center [665, 49] width 1178 height 38
click at [131, 106] on span "Home" at bounding box center [128, 108] width 36 height 19
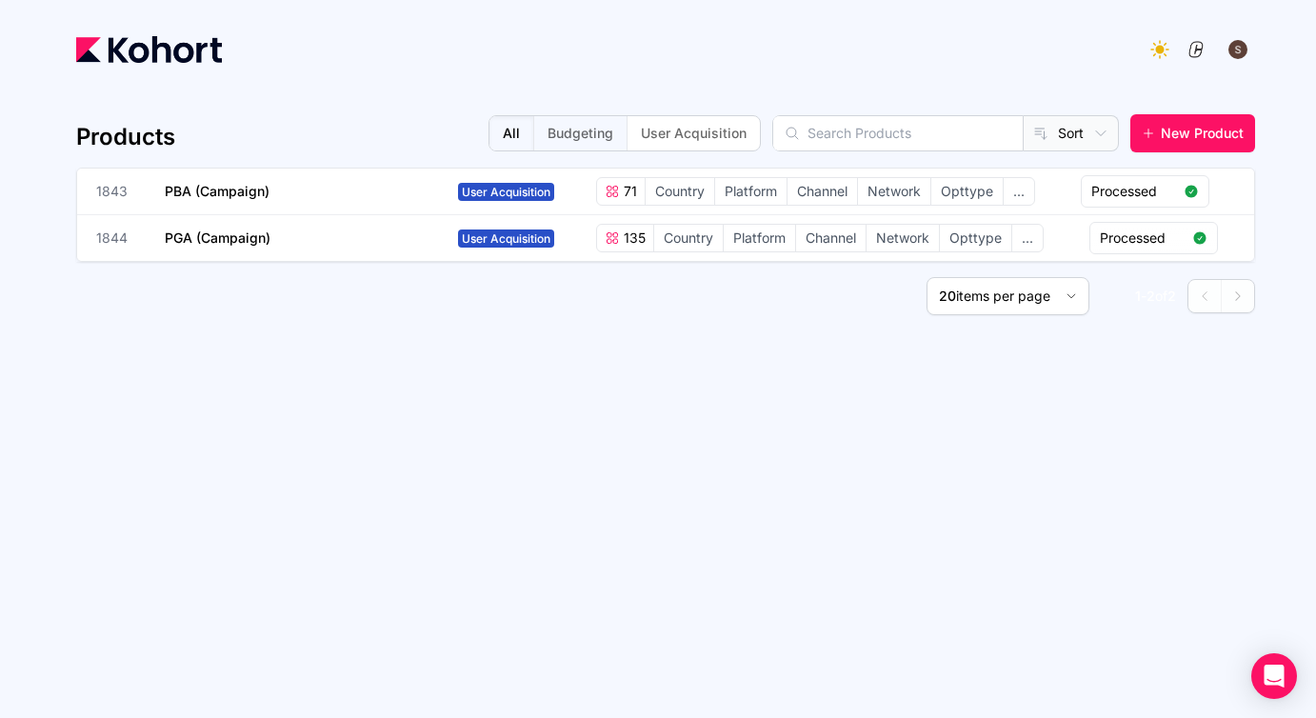
click at [626, 139] on button "Budgeting" at bounding box center [579, 133] width 93 height 34
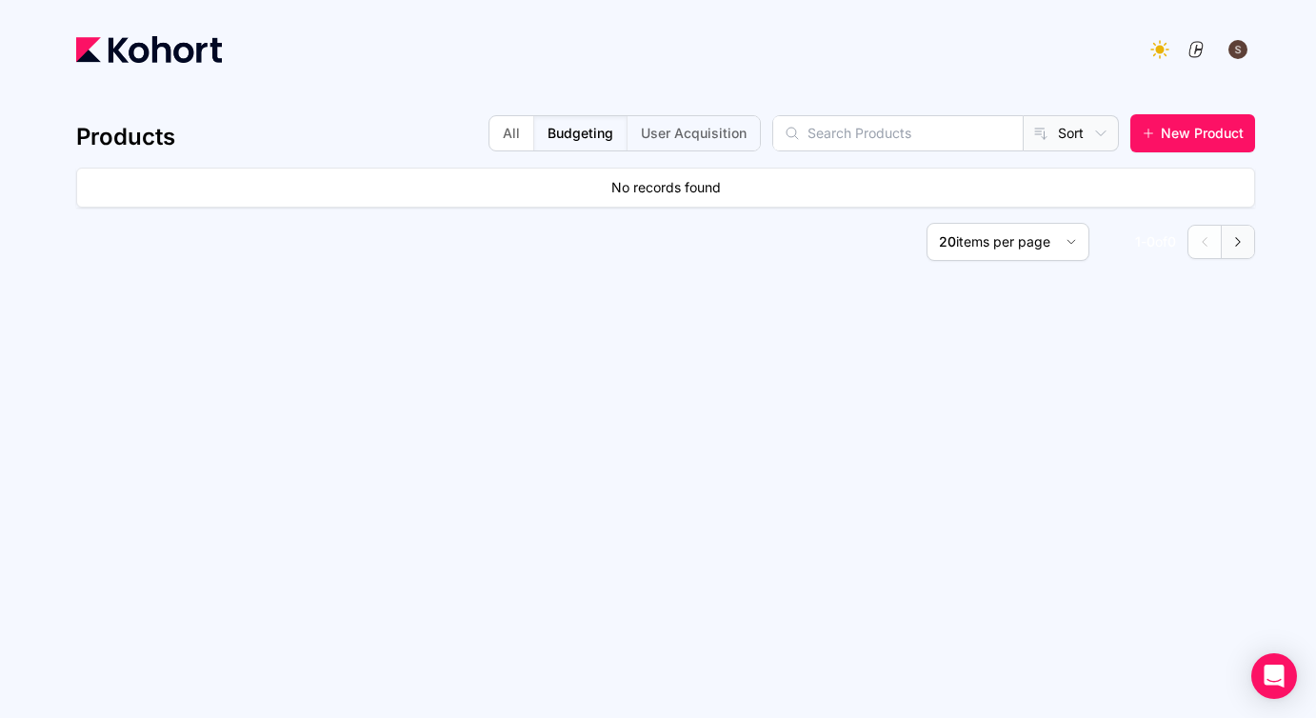
click at [758, 129] on button "User Acquisition" at bounding box center [692, 133] width 133 height 34
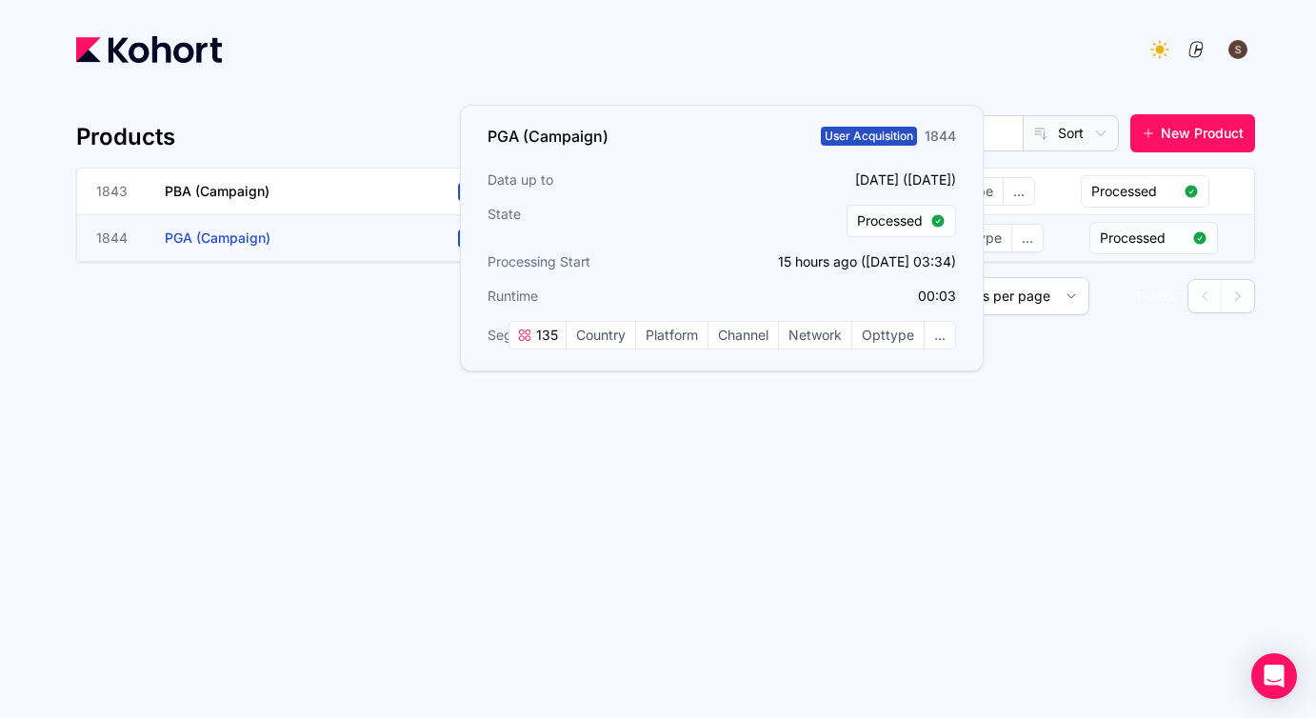
click at [204, 244] on span "PGA (Campaign)" at bounding box center [218, 237] width 106 height 16
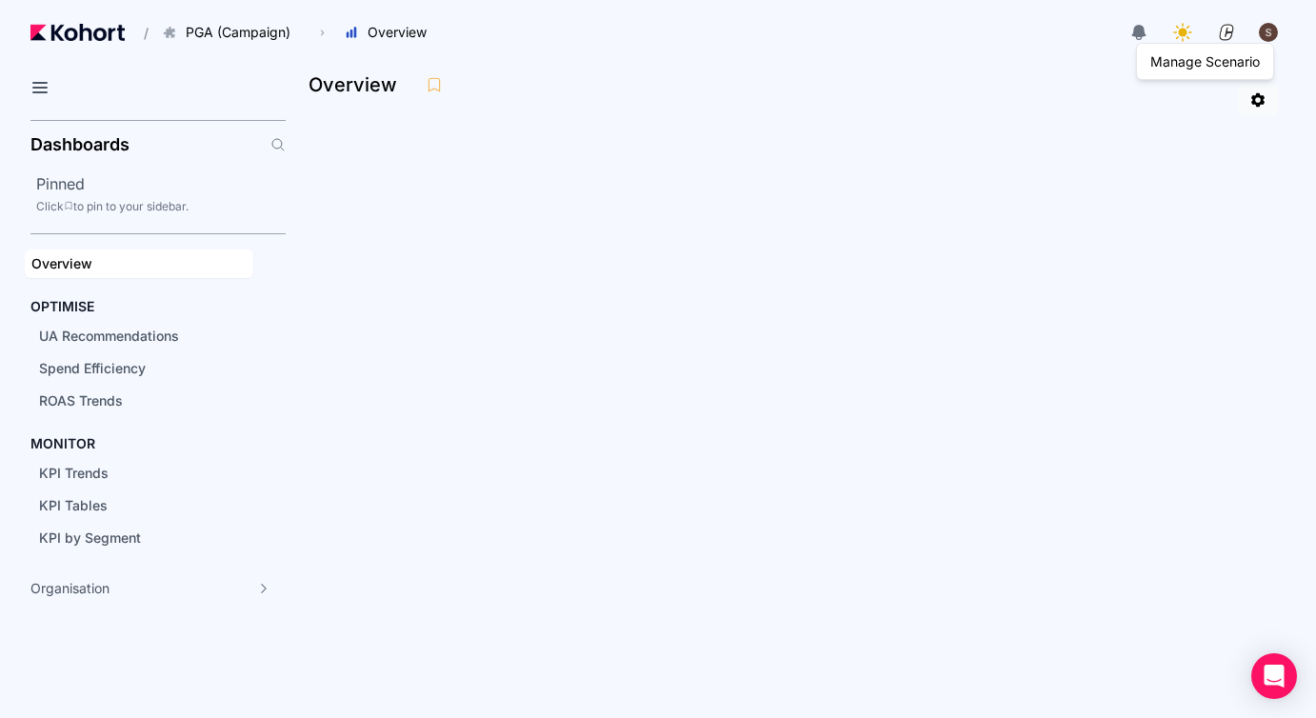
click at [1257, 100] on icon at bounding box center [1257, 99] width 17 height 17
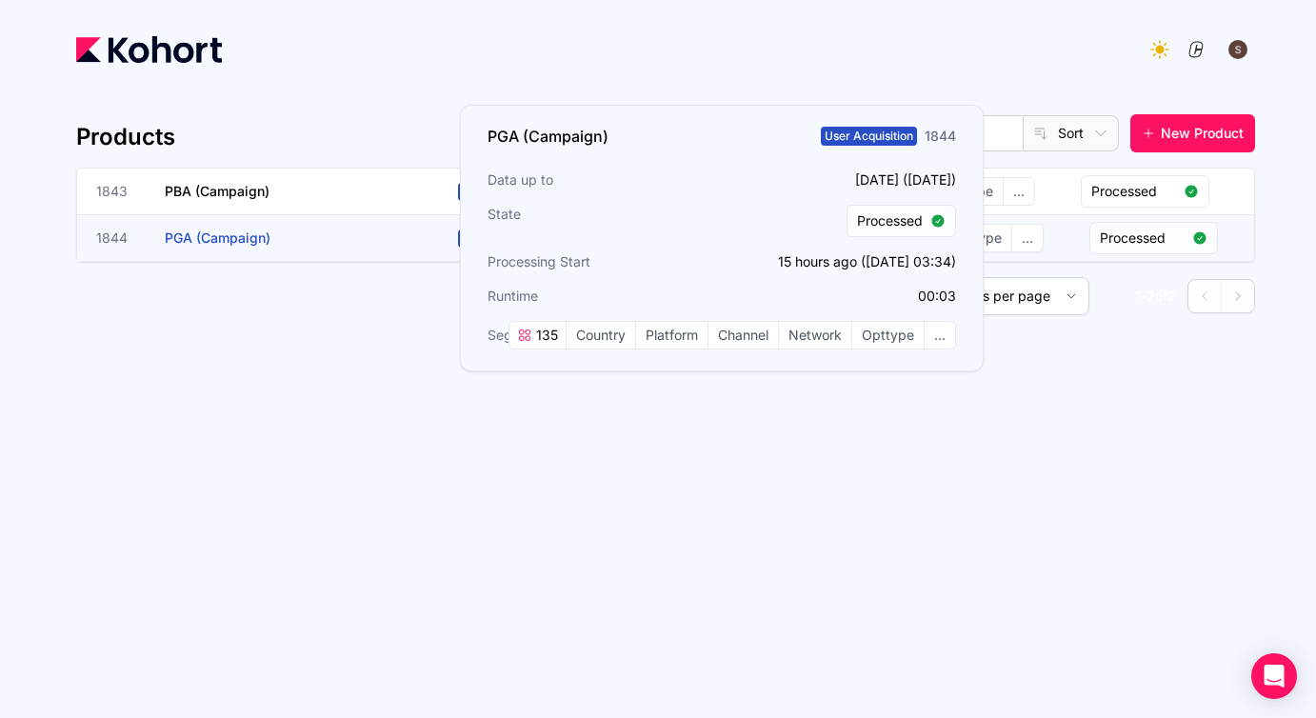
click at [214, 239] on span "PGA (Campaign)" at bounding box center [218, 237] width 106 height 16
